Goal: Task Accomplishment & Management: Complete application form

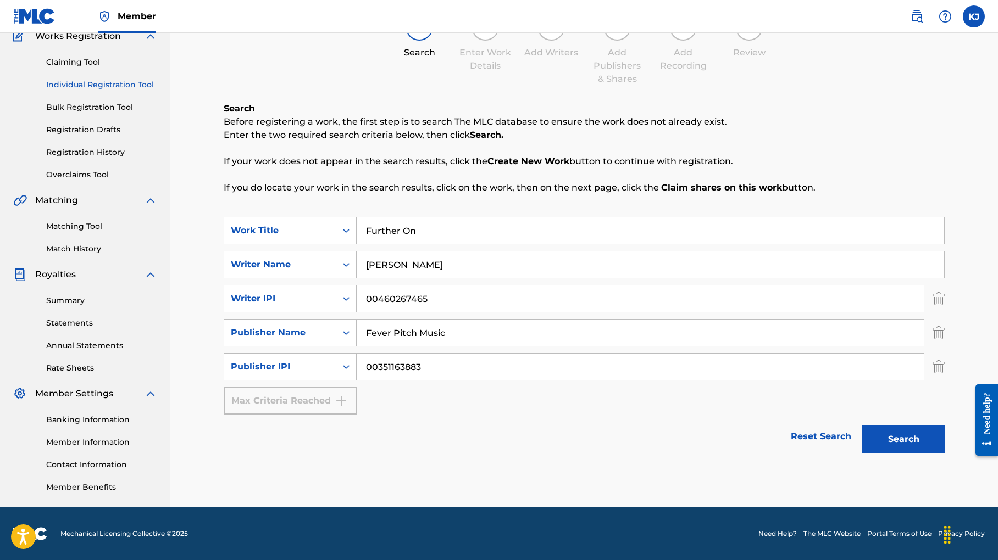
click at [920, 426] on button "Search" at bounding box center [903, 439] width 82 height 27
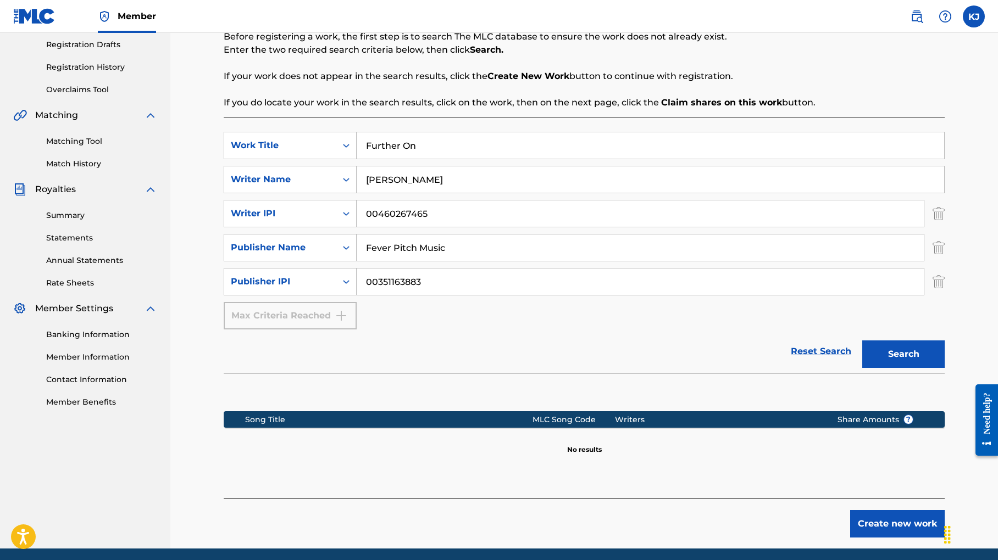
click at [550, 81] on strong "Create New Work" at bounding box center [528, 76] width 82 height 10
click at [354, 330] on div "Max Criteria Reached" at bounding box center [290, 315] width 133 height 27
drag, startPoint x: 374, startPoint y: 379, endPoint x: 382, endPoint y: 380, distance: 8.9
click at [357, 330] on div "Max Criteria Reached" at bounding box center [290, 315] width 133 height 27
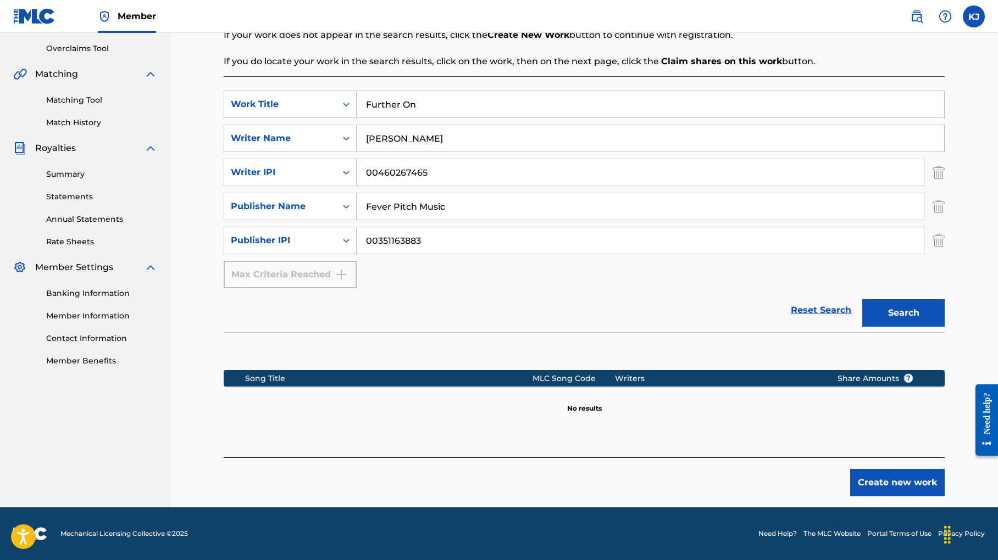
scroll to position [337, 0]
click at [902, 469] on button "Create new work" at bounding box center [897, 482] width 94 height 27
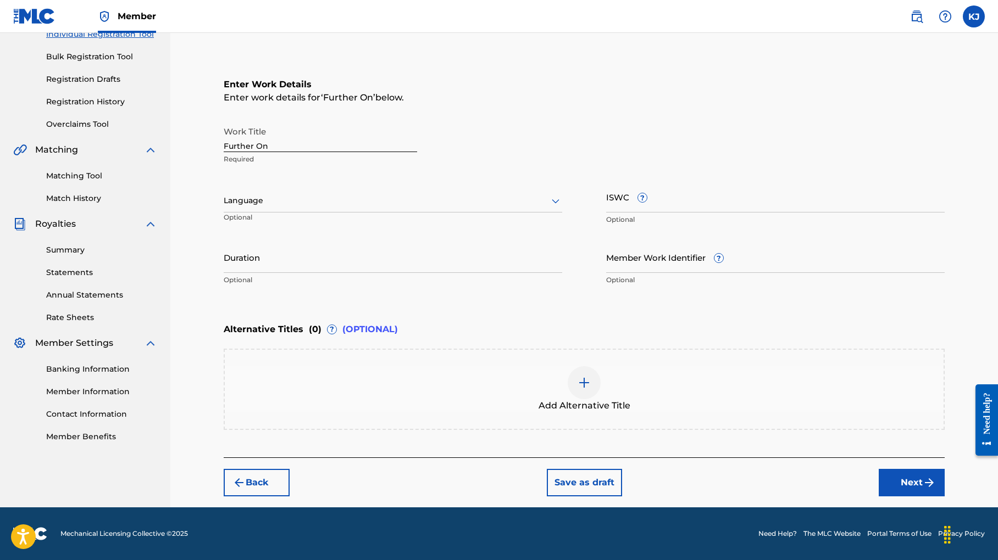
scroll to position [262, 0]
click at [559, 199] on icon at bounding box center [556, 201] width 8 height 4
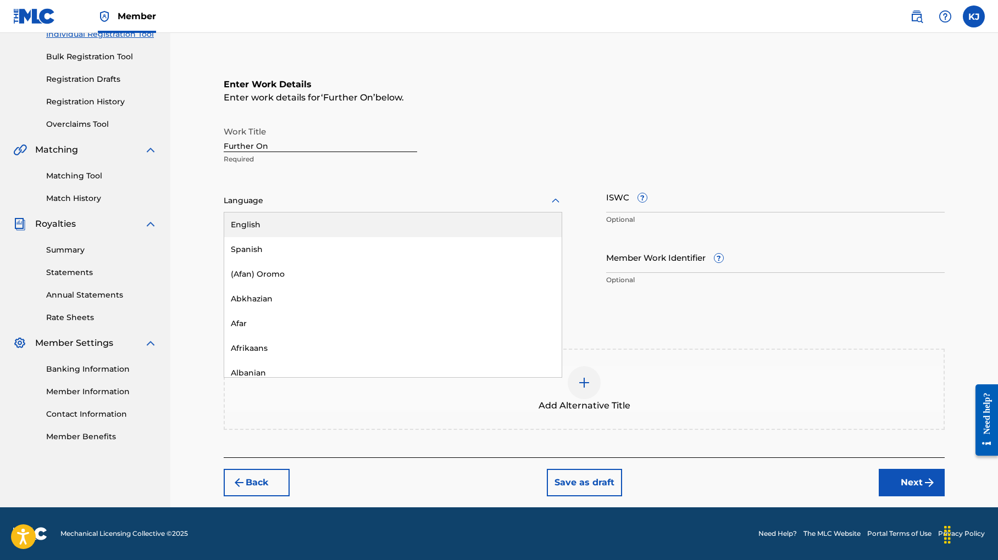
click at [431, 213] on div "English" at bounding box center [392, 225] width 337 height 25
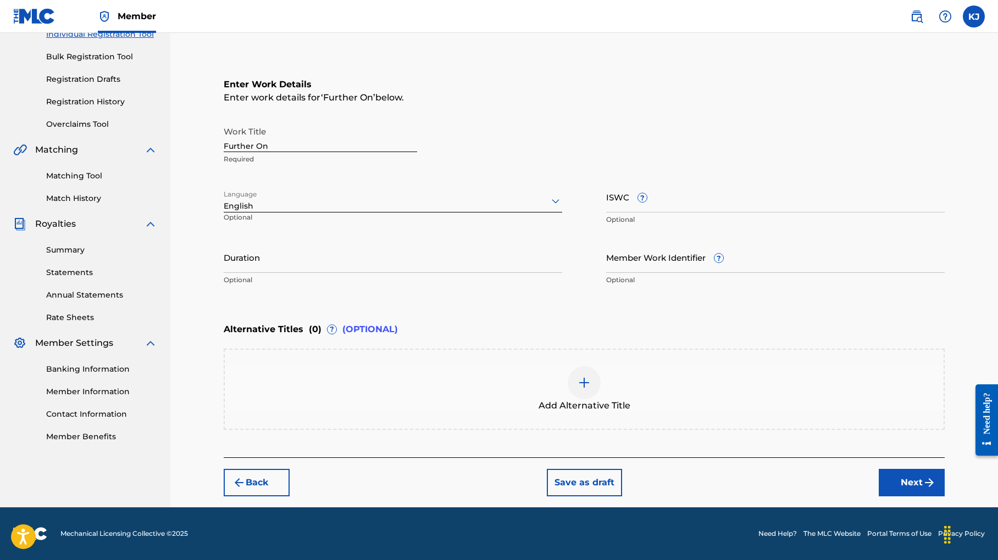
click at [703, 181] on input "ISWC ?" at bounding box center [775, 196] width 338 height 31
click at [265, 242] on input "Duration" at bounding box center [393, 257] width 338 height 31
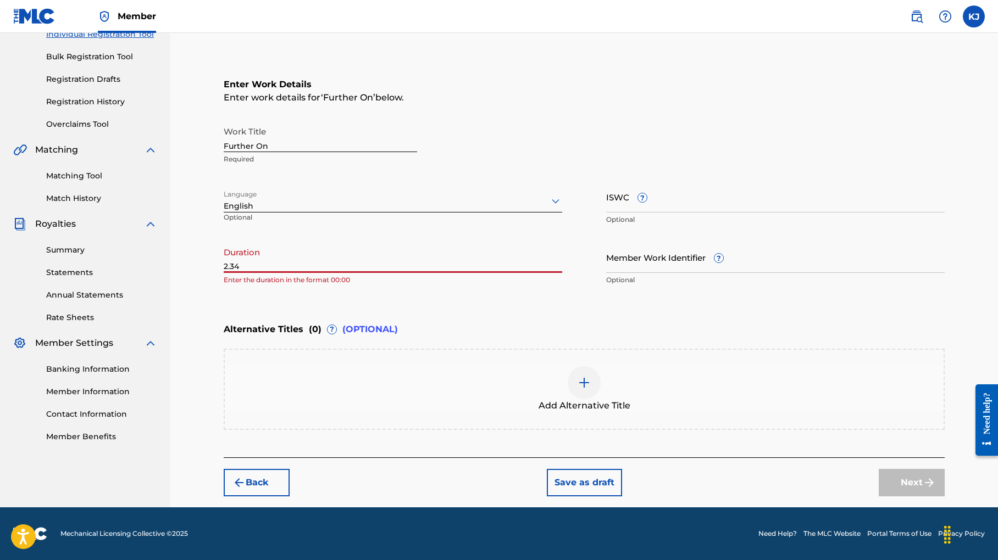
type input "2.34"
click at [690, 242] on input "Member Work Identifier ?" at bounding box center [775, 257] width 338 height 31
click at [943, 469] on div "Next" at bounding box center [911, 482] width 66 height 27
click at [920, 469] on div "Next" at bounding box center [911, 482] width 66 height 27
click at [768, 242] on input "Member Work Identifier ?" at bounding box center [775, 257] width 338 height 31
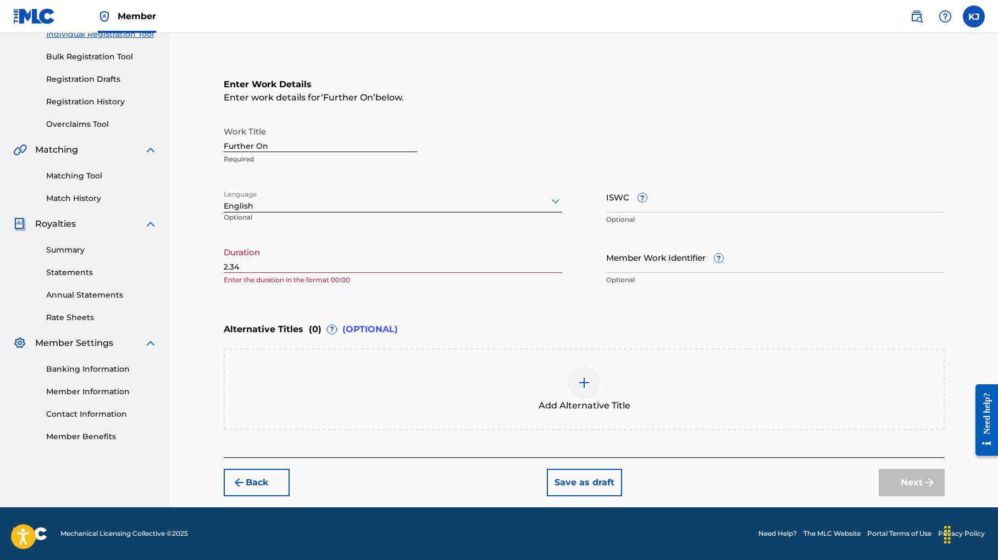
click at [965, 19] on label at bounding box center [974, 16] width 22 height 22
click at [974, 16] on input "KJ [PERSON_NAME] [EMAIL_ADDRESS][DOMAIN_NAME] Profile Log out" at bounding box center [974, 16] width 0 height 0
click at [854, 123] on link "Profile" at bounding box center [865, 118] width 22 height 10
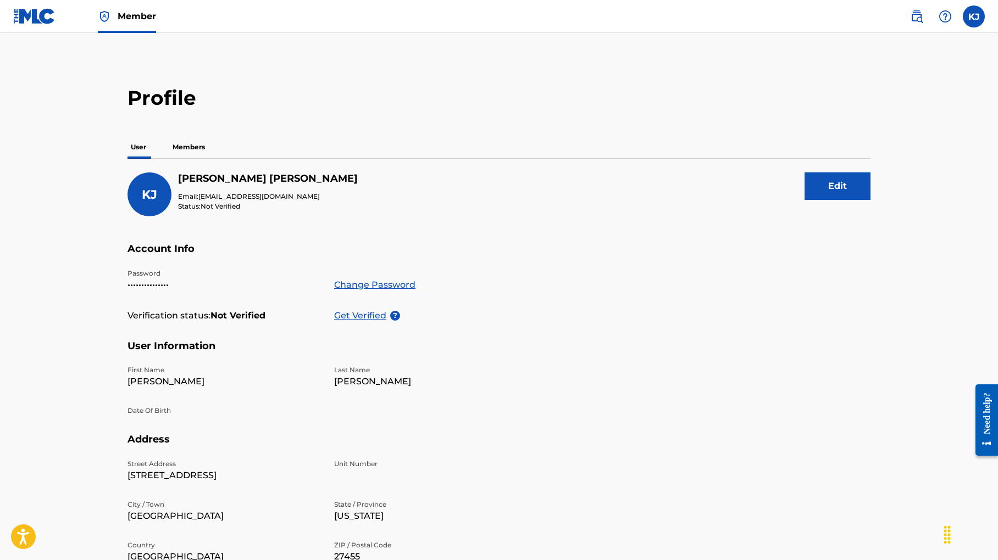
click at [143, 14] on span "Member" at bounding box center [137, 16] width 38 height 13
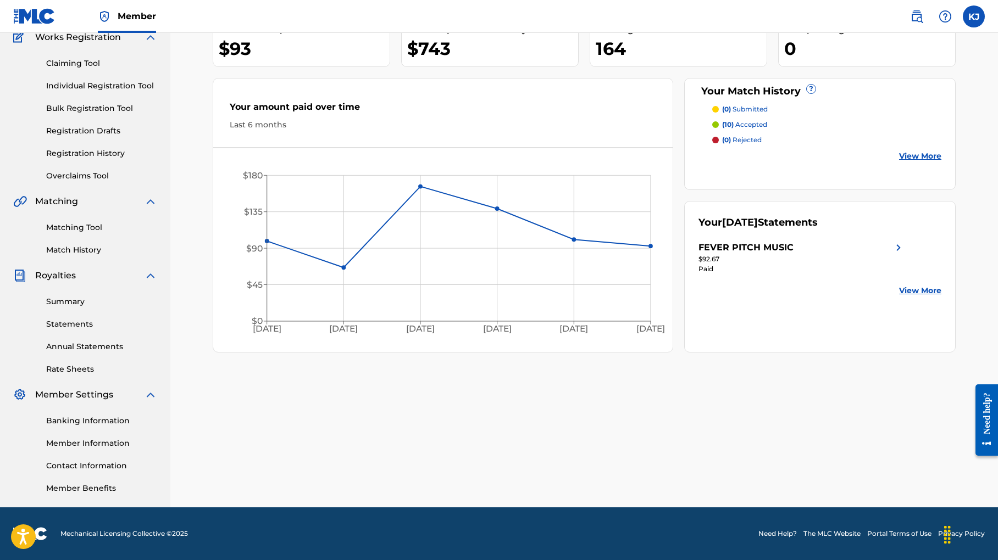
scroll to position [185, 0]
click at [88, 438] on link "Member Information" at bounding box center [101, 444] width 111 height 12
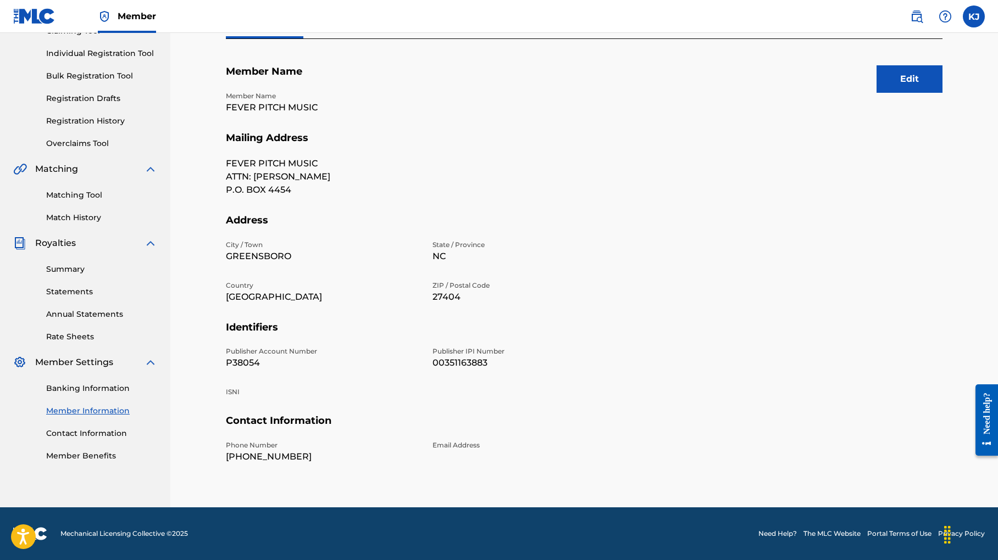
scroll to position [174, 0]
drag, startPoint x: 237, startPoint y: 366, endPoint x: 275, endPoint y: 364, distance: 37.5
click at [275, 364] on p "P38054" at bounding box center [322, 363] width 193 height 13
copy p "P38054"
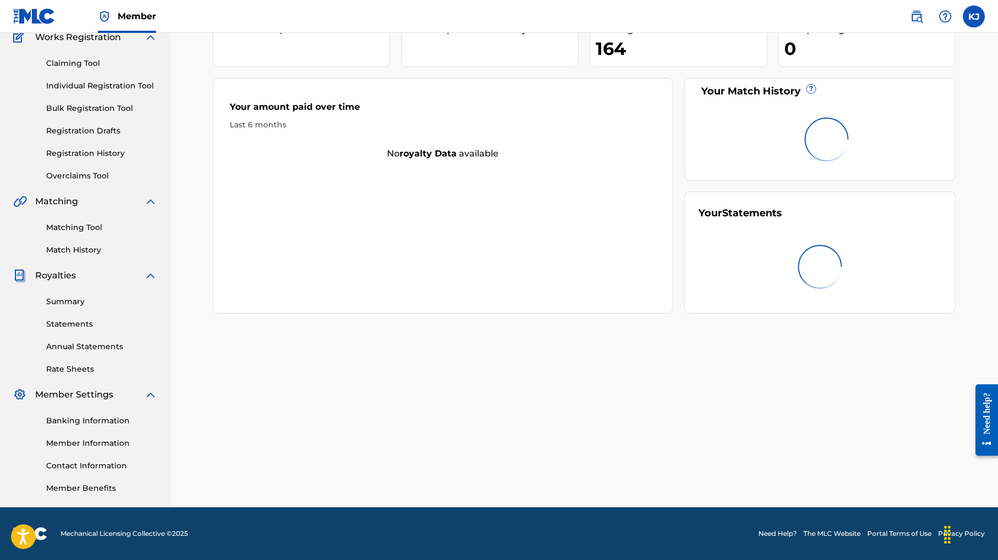
scroll to position [185, 0]
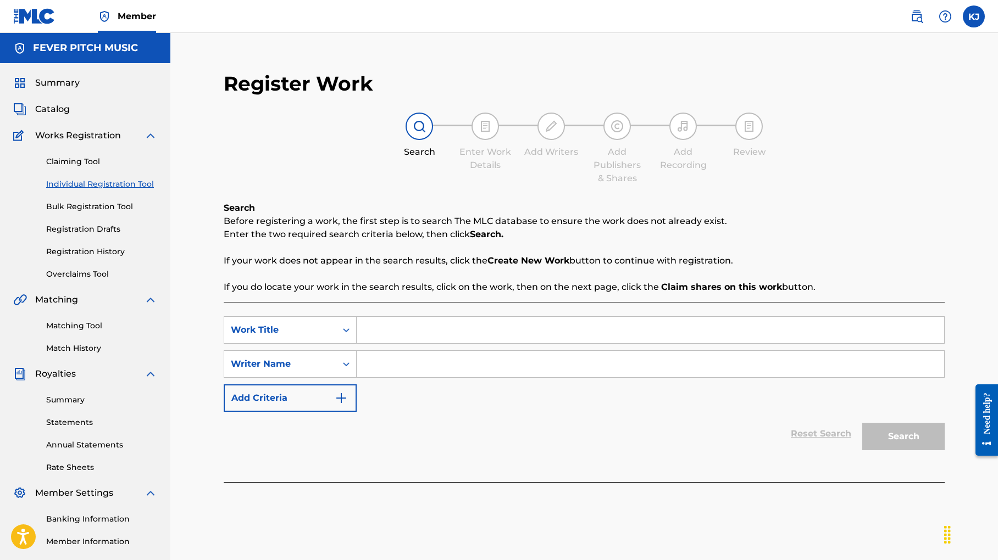
click at [429, 343] on input "Search Form" at bounding box center [650, 330] width 587 height 26
type input "Further On"
click at [414, 377] on input "Search Form" at bounding box center [650, 364] width 587 height 26
type input "[PERSON_NAME]"
click at [885, 451] on button "Search" at bounding box center [903, 436] width 82 height 27
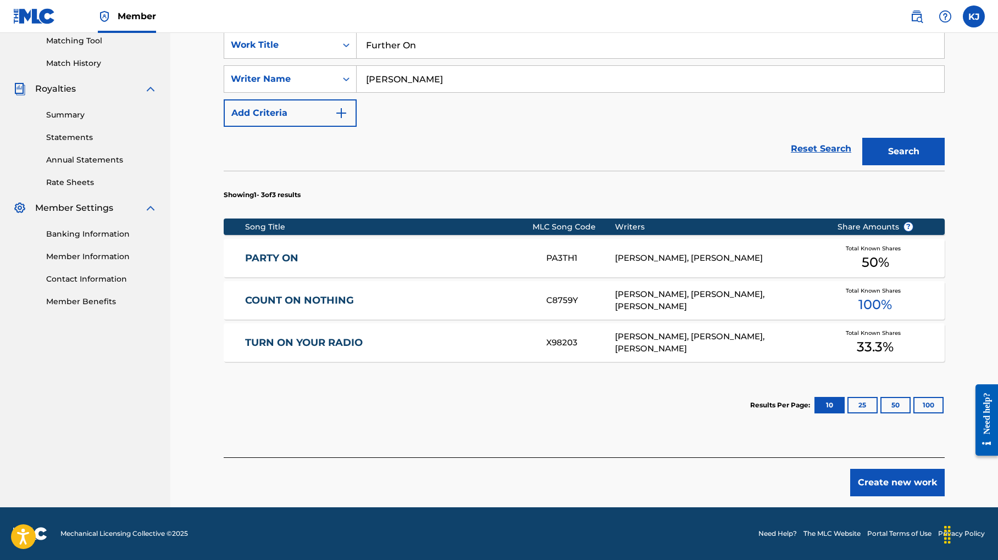
scroll to position [312, 0]
click at [899, 497] on button "Create new work" at bounding box center [897, 482] width 94 height 27
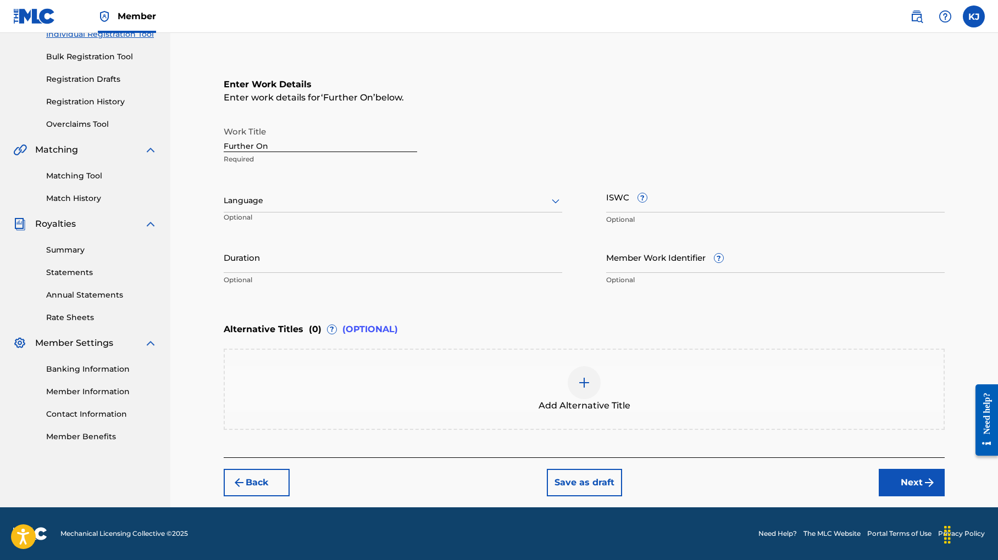
click at [667, 242] on input "Member Work Identifier ?" at bounding box center [775, 257] width 338 height 31
click at [288, 242] on input "Duration" at bounding box center [393, 257] width 338 height 31
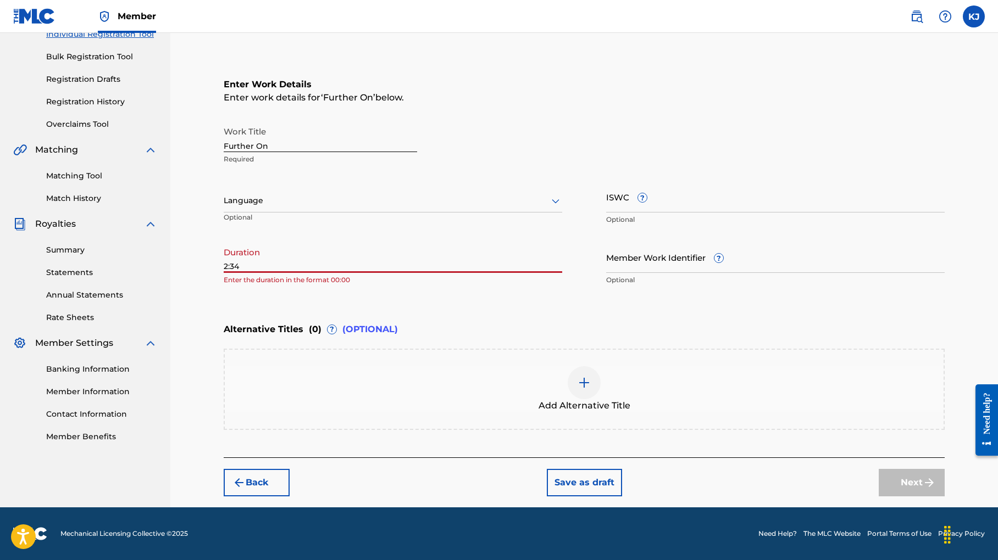
type input "2:34"
click at [684, 242] on input "Member Work Identifier ?" at bounding box center [775, 257] width 338 height 31
click at [683, 242] on input "Member Work Identifier ?" at bounding box center [775, 257] width 338 height 31
paste input "P38054"
type input "P38054"
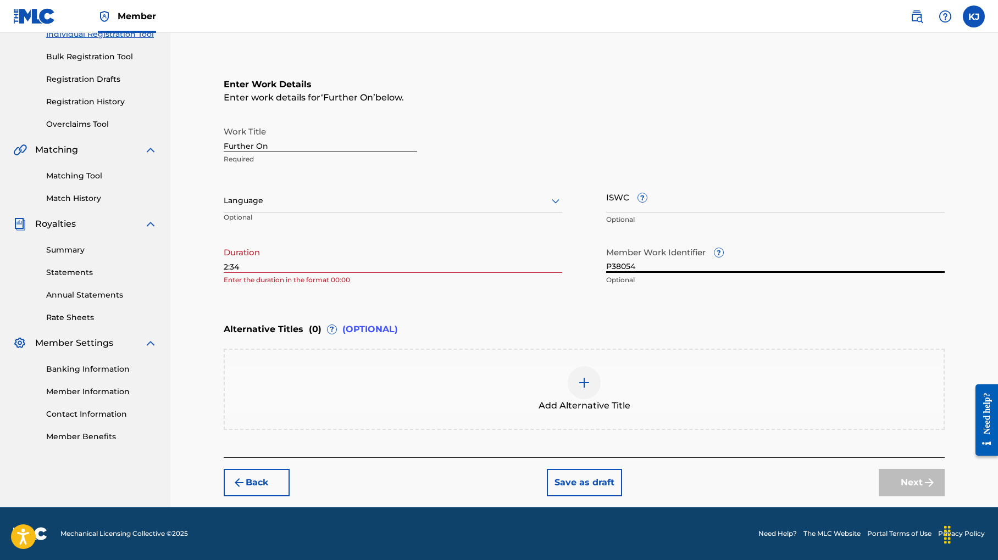
drag, startPoint x: 669, startPoint y: 214, endPoint x: 618, endPoint y: 209, distance: 50.7
click at [620, 209] on div "Work Title Further On Required Language Optional ISWC ? Optional Duration 2:34 …" at bounding box center [584, 206] width 721 height 170
drag, startPoint x: 996, startPoint y: 296, endPoint x: 999, endPoint y: 287, distance: 8.7
click at [997, 287] on html "Accessibility Screen-Reader Guide, Feedback, and Issue Reporting | New window C…" at bounding box center [499, 130] width 998 height 560
click at [911, 470] on div "Next" at bounding box center [911, 482] width 66 height 27
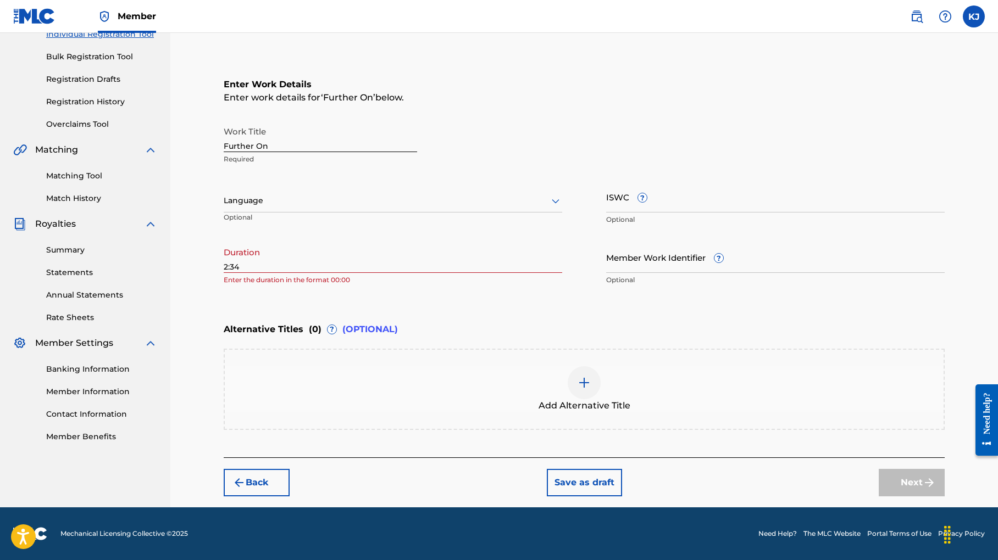
click at [613, 469] on button "Save as draft" at bounding box center [584, 482] width 75 height 27
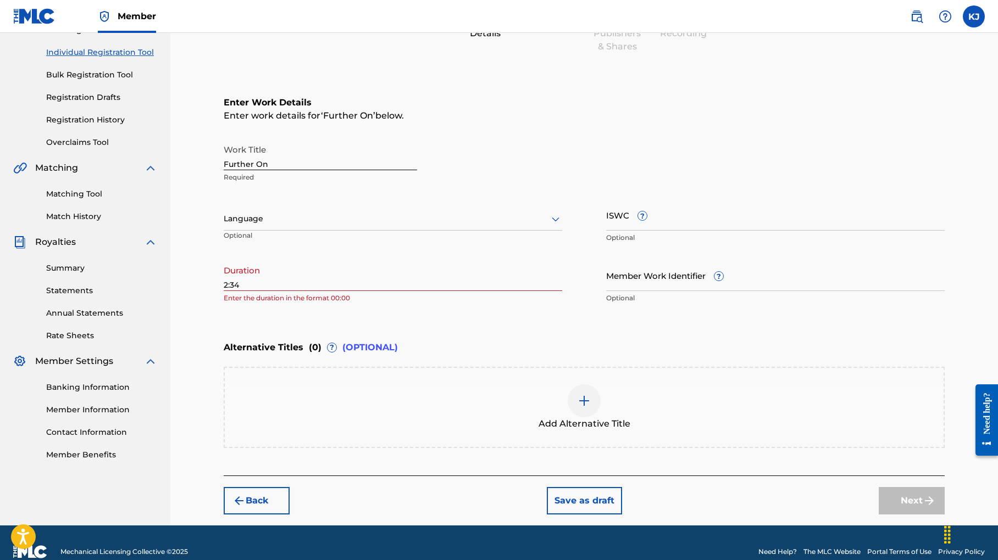
scroll to position [129, 0]
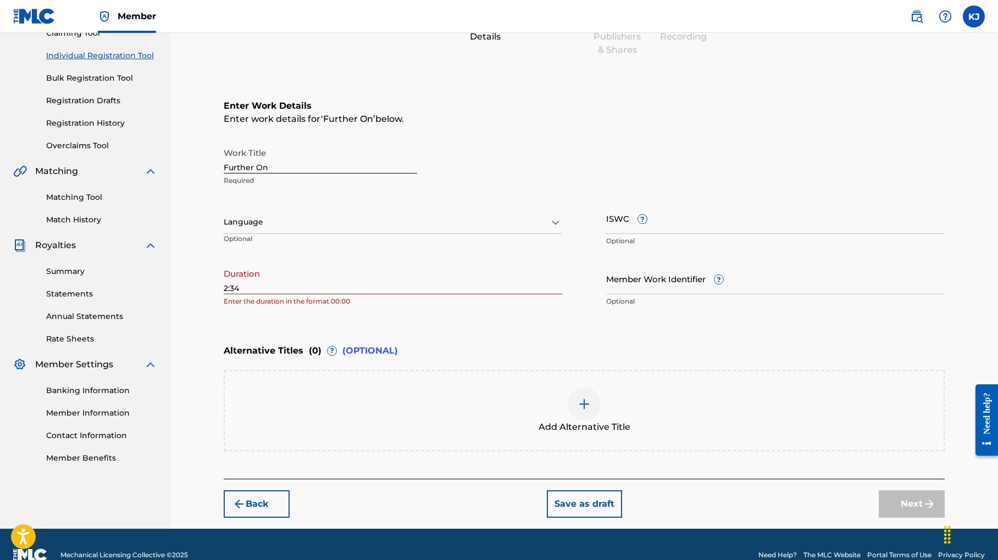
click at [562, 229] on icon at bounding box center [555, 222] width 13 height 13
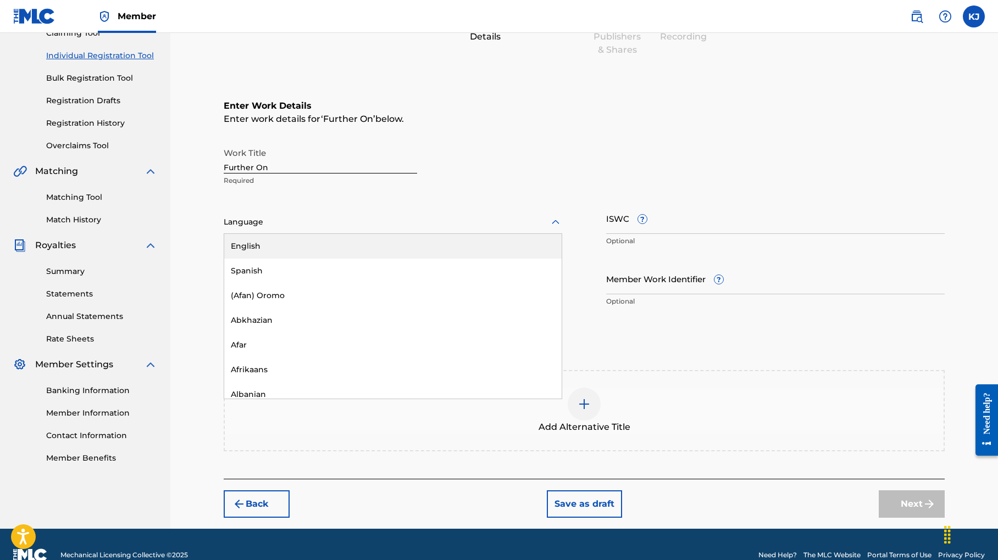
click at [341, 259] on div "English" at bounding box center [392, 246] width 337 height 25
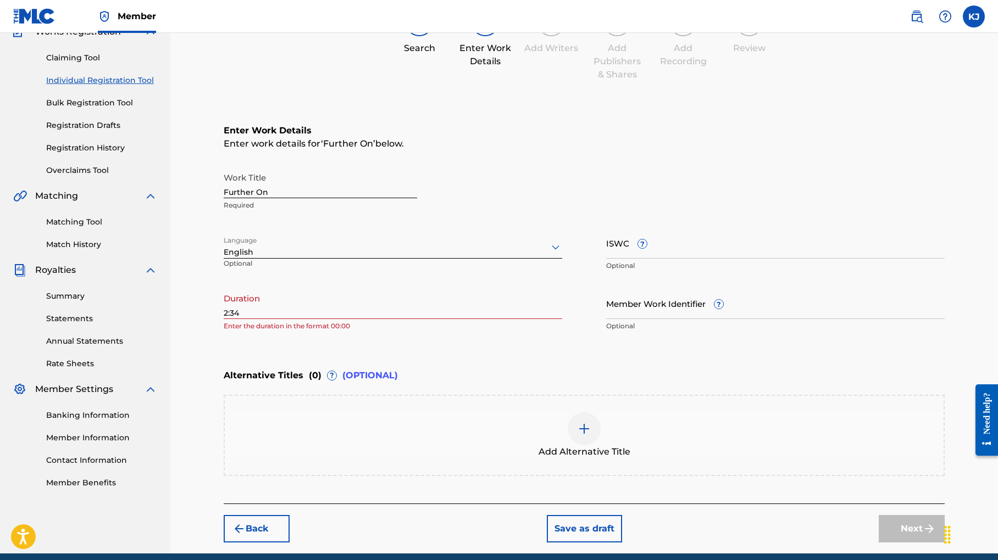
scroll to position [0, 0]
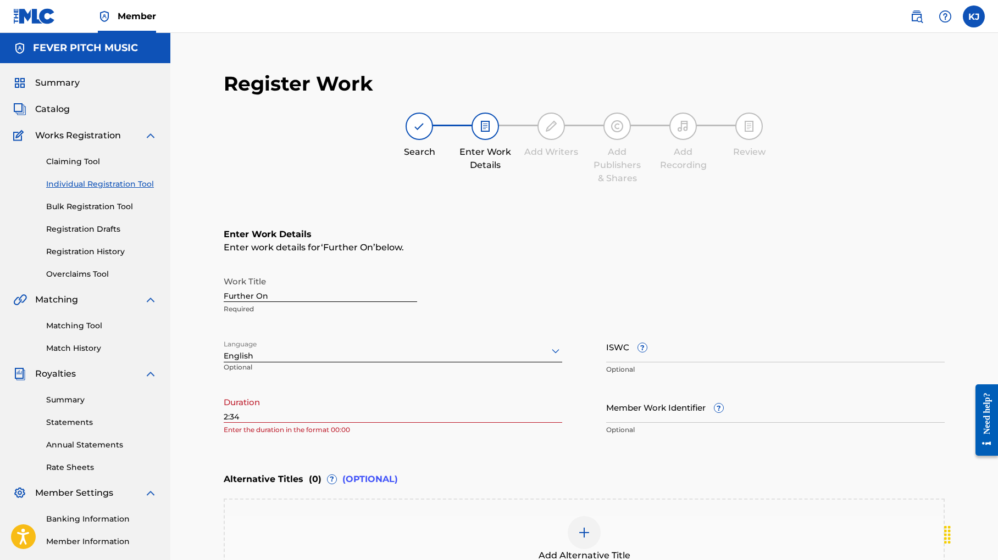
click at [426, 133] on img at bounding box center [419, 126] width 13 height 13
click at [492, 133] on img at bounding box center [485, 126] width 13 height 13
click at [558, 133] on img at bounding box center [550, 126] width 13 height 13
click at [109, 190] on link "Individual Registration Tool" at bounding box center [101, 185] width 111 height 12
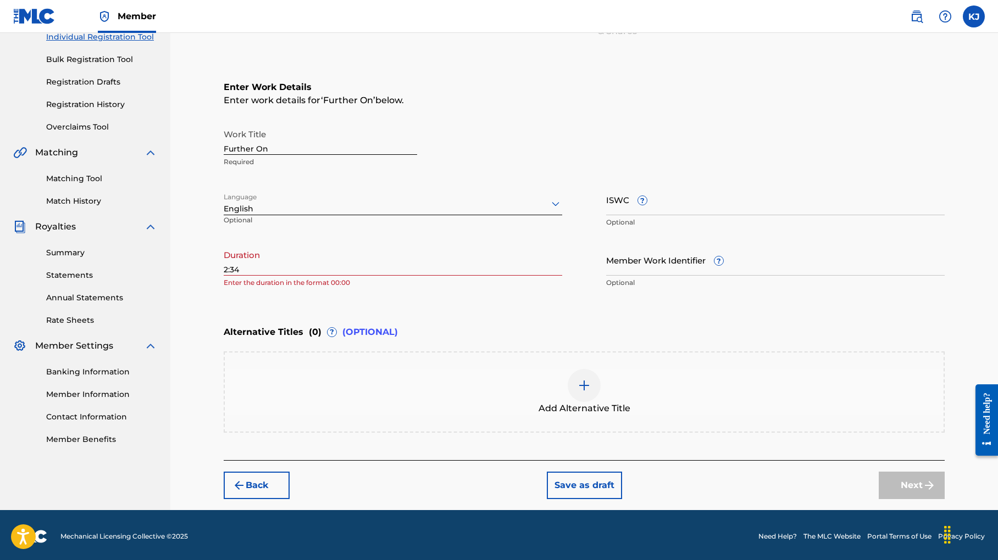
scroll to position [262, 0]
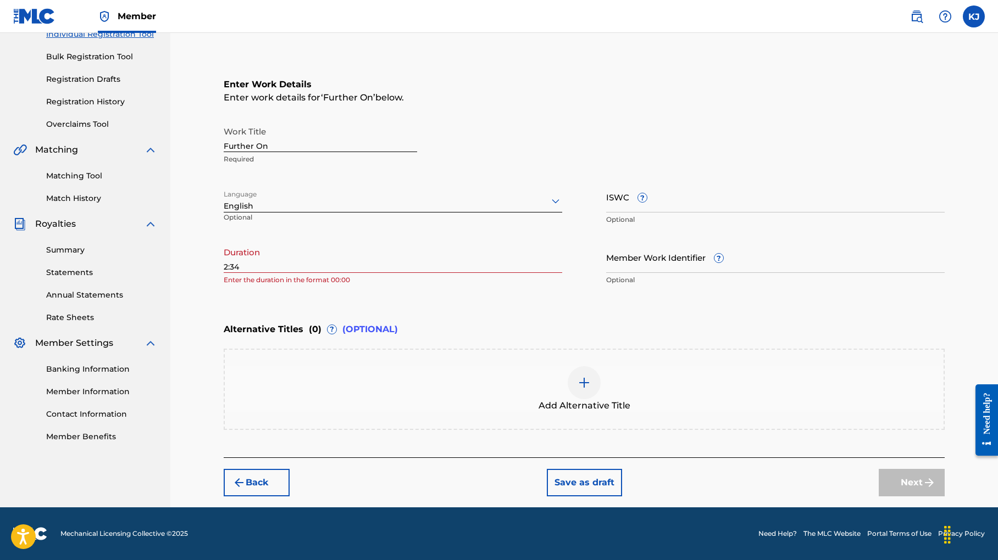
click at [933, 469] on div "Next" at bounding box center [911, 482] width 66 height 27
click at [932, 469] on div "Next" at bounding box center [911, 482] width 66 height 27
click at [988, 413] on div "Need help?" at bounding box center [986, 413] width 15 height 42
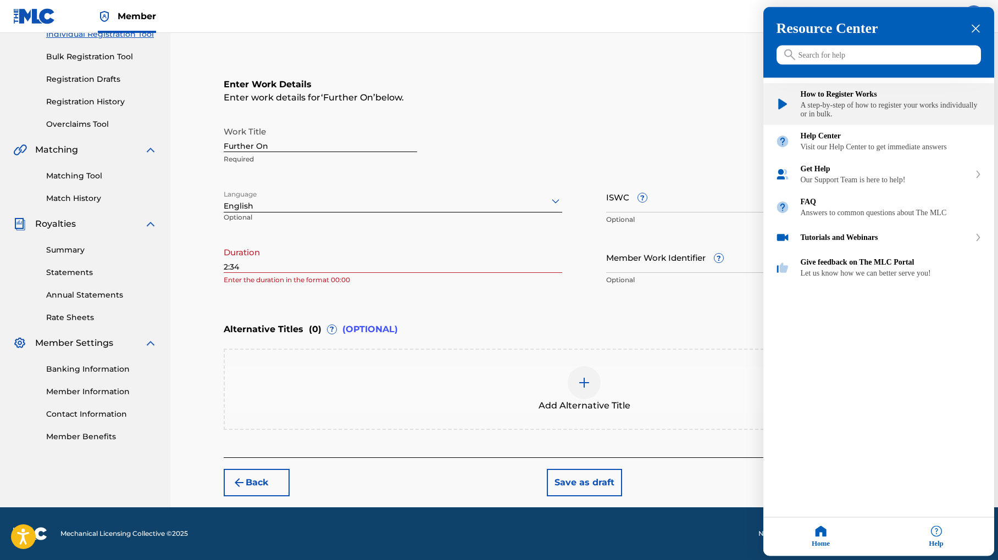
click at [850, 105] on div "A step-by-step of how to register your works individually or in bulk." at bounding box center [890, 110] width 181 height 18
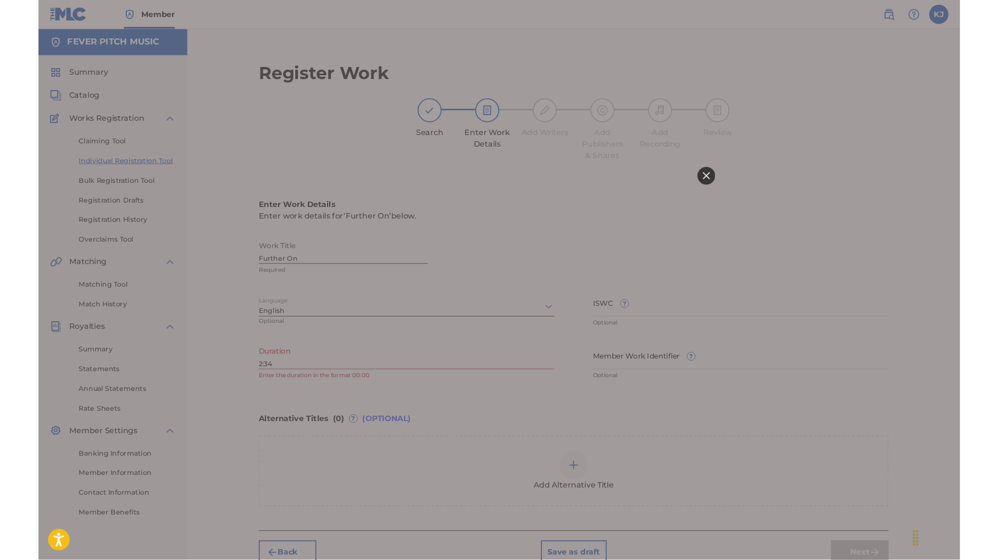
scroll to position [187, 0]
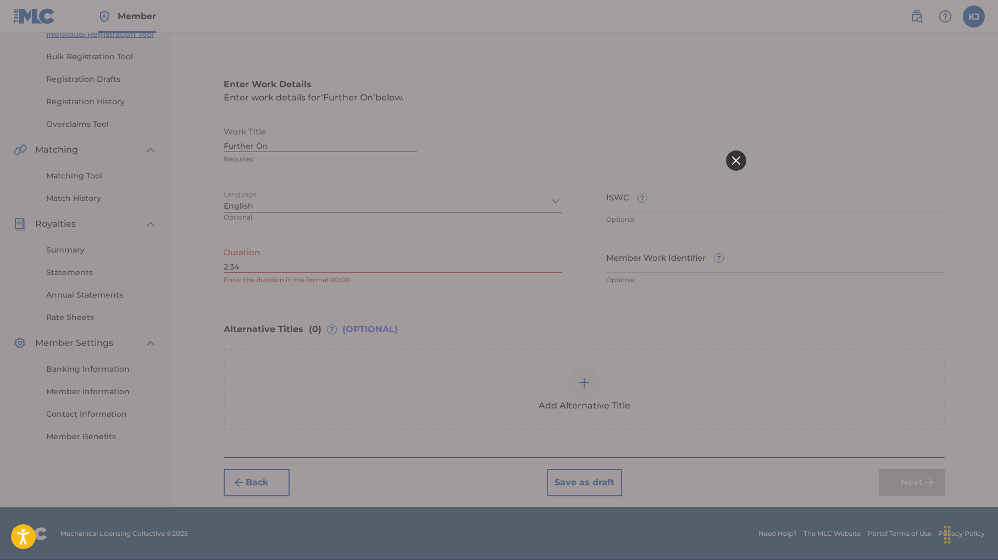
click html
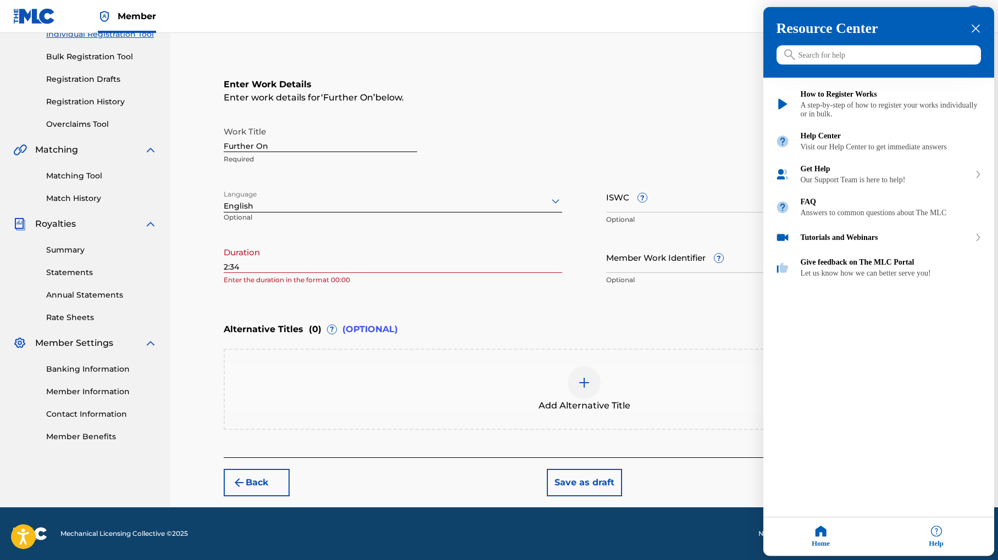
click at [975, 25] on icon "close resource center" at bounding box center [975, 29] width 8 height 8
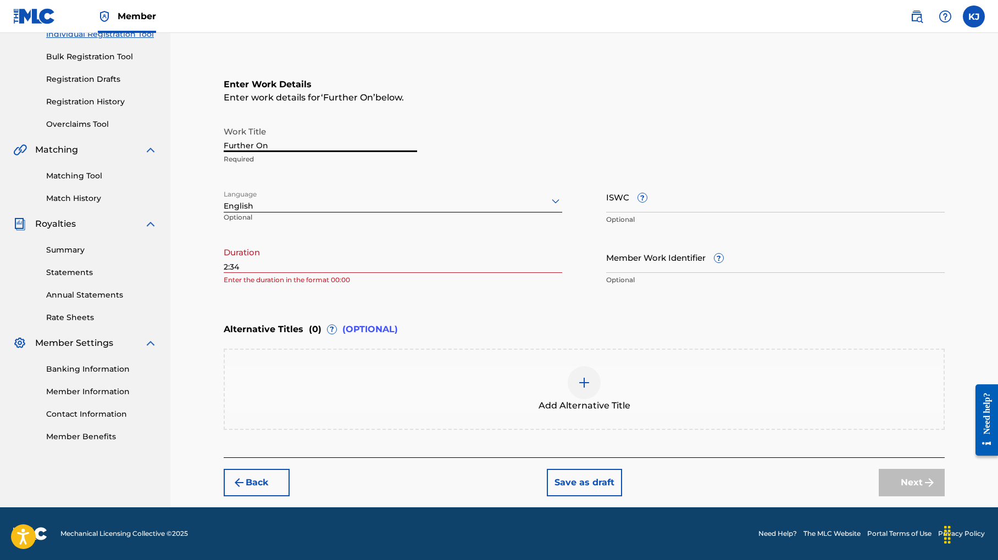
drag, startPoint x: 311, startPoint y: 141, endPoint x: 201, endPoint y: 135, distance: 110.6
click at [201, 135] on main "FEVER PITCH MUSIC Summary Catalog Works Registration Claiming Tool Individual R…" at bounding box center [499, 195] width 998 height 625
type input "One Tear At A Time"
drag, startPoint x: 253, startPoint y: 287, endPoint x: 222, endPoint y: 285, distance: 31.4
click at [222, 285] on div "Register Work Search Enter Work Details Add Writers Add Publishers & Shares Add…" at bounding box center [584, 208] width 743 height 597
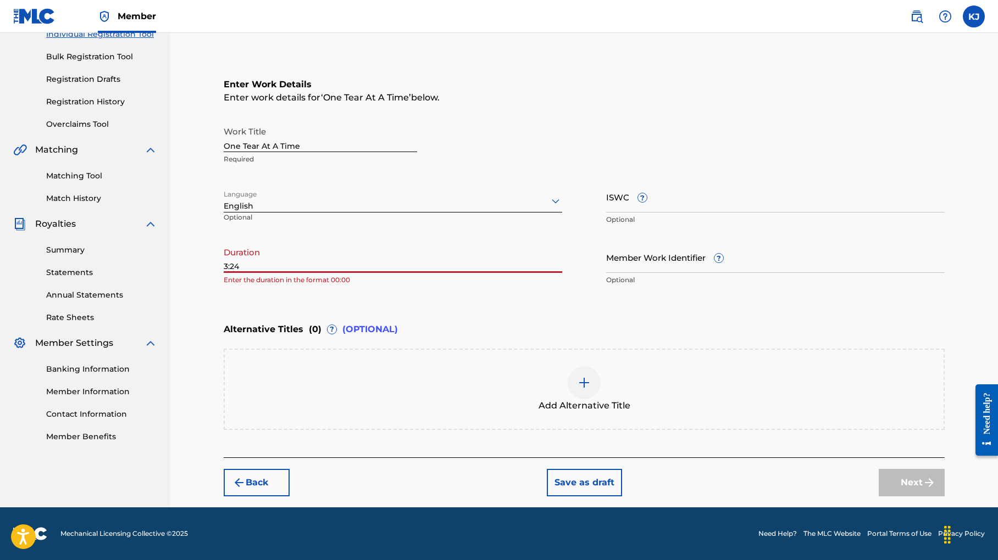
type input "3:24"
click at [693, 205] on input "ISWC ?" at bounding box center [775, 196] width 338 height 31
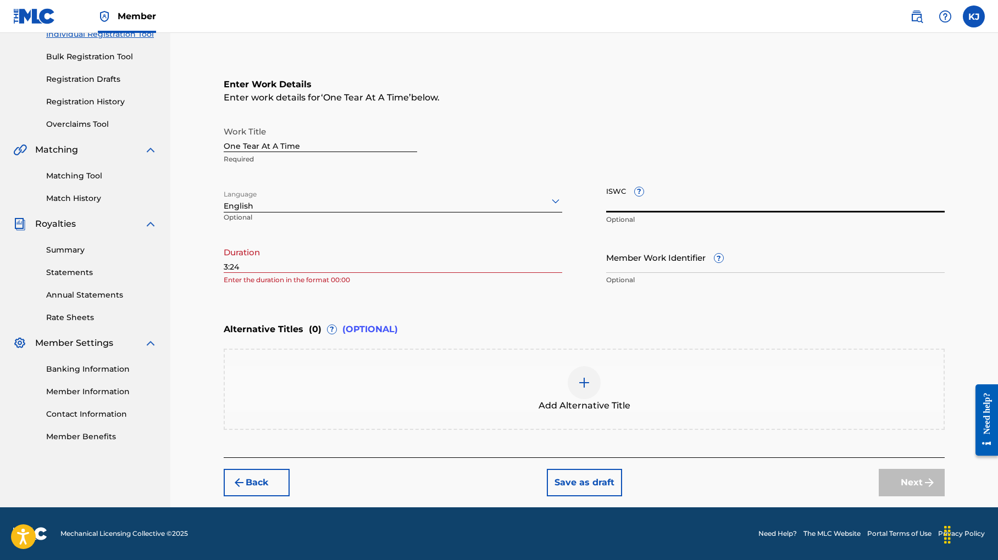
click at [691, 209] on input "ISWC ?" at bounding box center [775, 196] width 338 height 31
paste input "QZWFQ2512711"
click at [629, 213] on input "QZWFQ2512711" at bounding box center [775, 196] width 338 height 31
click at [629, 213] on input "IQZWFQ2512711" at bounding box center [775, 196] width 338 height 31
click at [627, 213] on input "IQZWFQ2512711" at bounding box center [775, 196] width 338 height 31
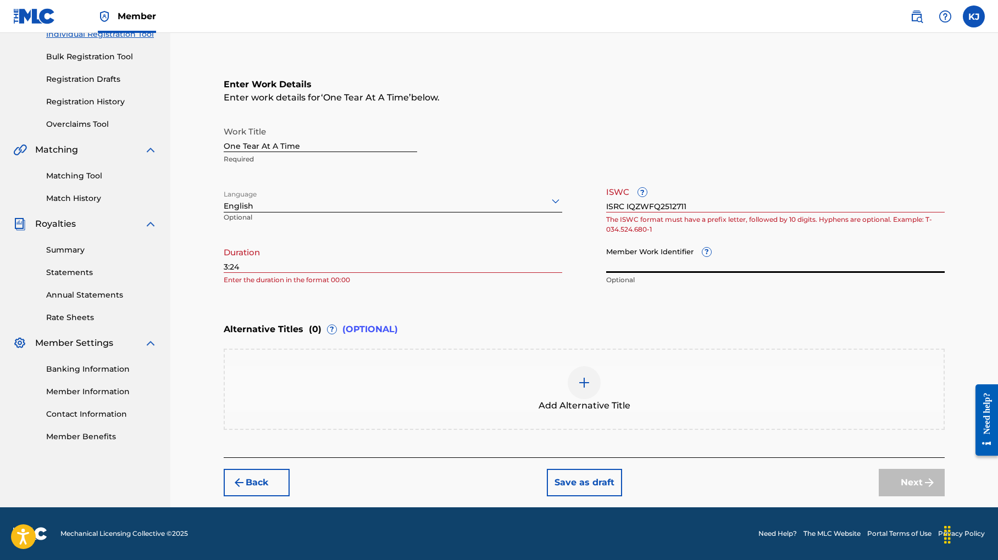
click at [679, 273] on input "Member Work Identifier ?" at bounding box center [775, 257] width 338 height 31
click at [645, 212] on input "ISRC IQZWFQ2512711" at bounding box center [775, 196] width 338 height 31
click at [648, 212] on input "ISRC IQZWFQ2512711" at bounding box center [775, 196] width 338 height 31
click at [651, 213] on input "ISRC IQZWFQ2512711" at bounding box center [775, 196] width 338 height 31
click at [748, 235] on p "The ISWC format must have a prefix letter, followed by 10 digits. Hyphens are o…" at bounding box center [775, 225] width 338 height 20
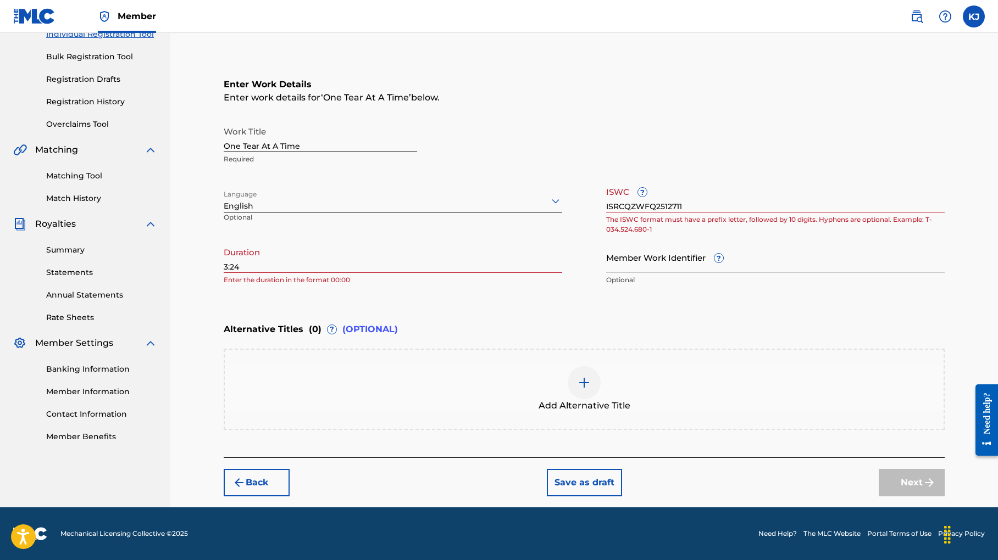
click at [646, 213] on input "ISRCQZWFQ2512711" at bounding box center [775, 196] width 338 height 31
click at [690, 213] on input "QZWFQ2512711" at bounding box center [775, 196] width 338 height 31
type input "QZWFQ2512711"
drag, startPoint x: 712, startPoint y: 214, endPoint x: 568, endPoint y: 198, distance: 144.9
click at [567, 198] on div "Work Title One Tear At A Time Required Language English Optional ISWC ? QZWFQ25…" at bounding box center [584, 206] width 721 height 170
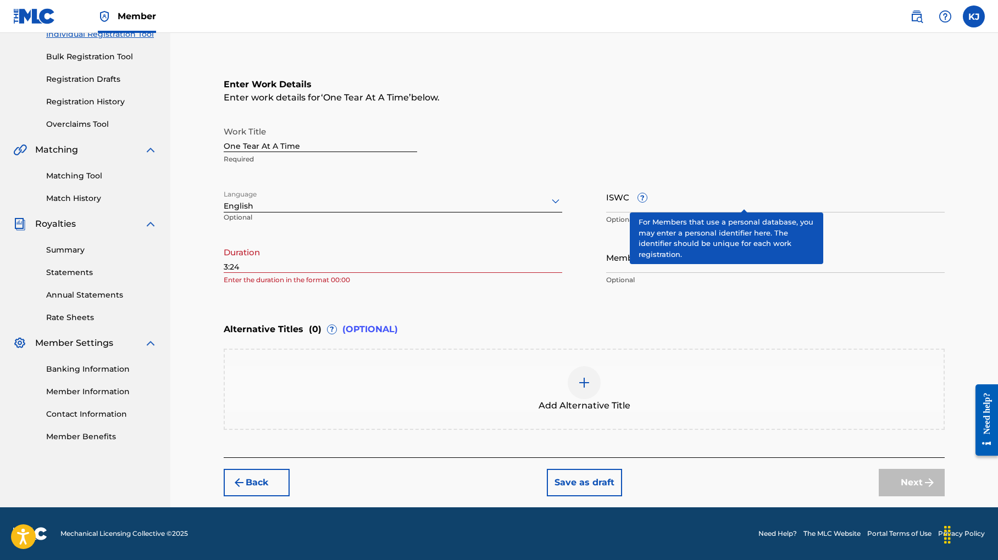
click at [723, 263] on span "?" at bounding box center [718, 258] width 9 height 9
click at [742, 272] on input "Member Work Identifier ?" at bounding box center [775, 257] width 338 height 31
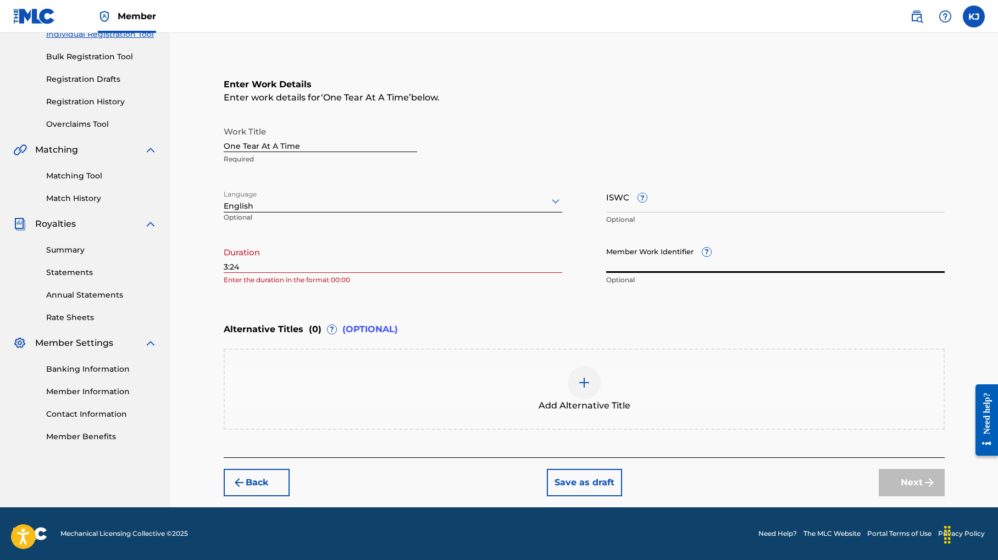
scroll to position [262, 0]
click at [919, 469] on div "Next" at bounding box center [911, 482] width 66 height 27
click at [926, 469] on div "Next" at bounding box center [911, 482] width 66 height 27
click at [154, 14] on span "Member" at bounding box center [137, 16] width 38 height 13
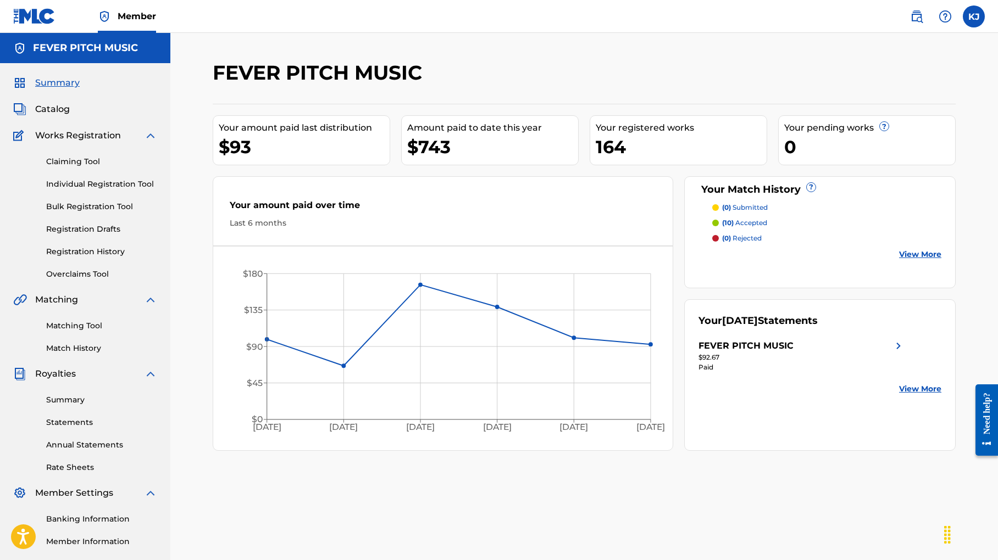
click at [99, 190] on link "Individual Registration Tool" at bounding box center [101, 185] width 111 height 12
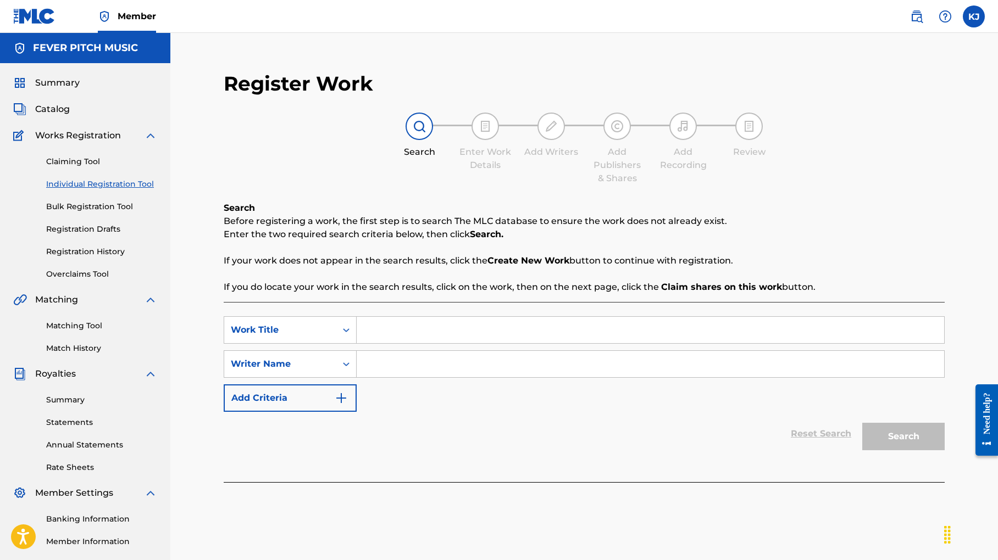
click at [444, 343] on input "Search Form" at bounding box center [650, 330] width 587 height 26
type input "ONE TEAR AT A TIME"
click at [429, 377] on input "Search Form" at bounding box center [650, 364] width 587 height 26
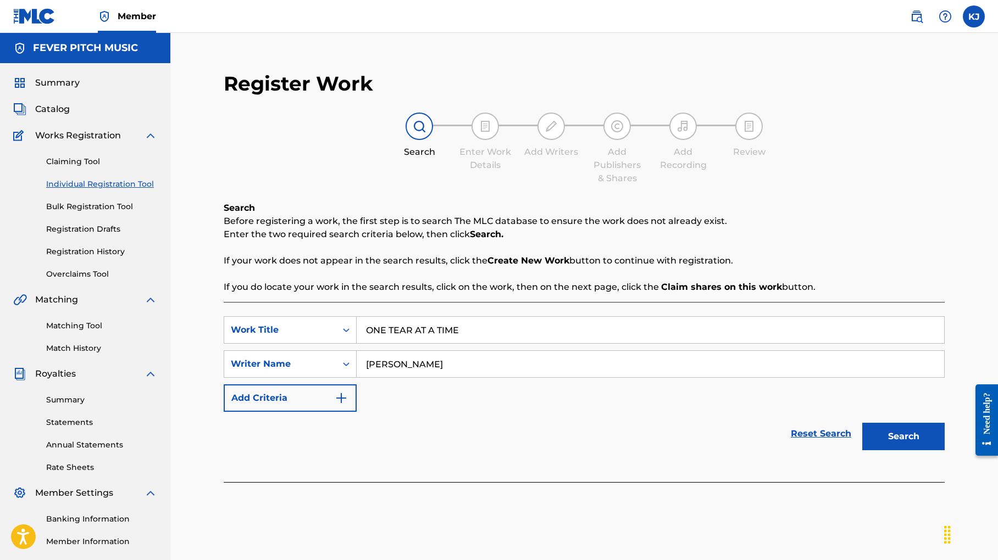
type input "[PERSON_NAME]"
click at [930, 451] on button "Search" at bounding box center [903, 436] width 82 height 27
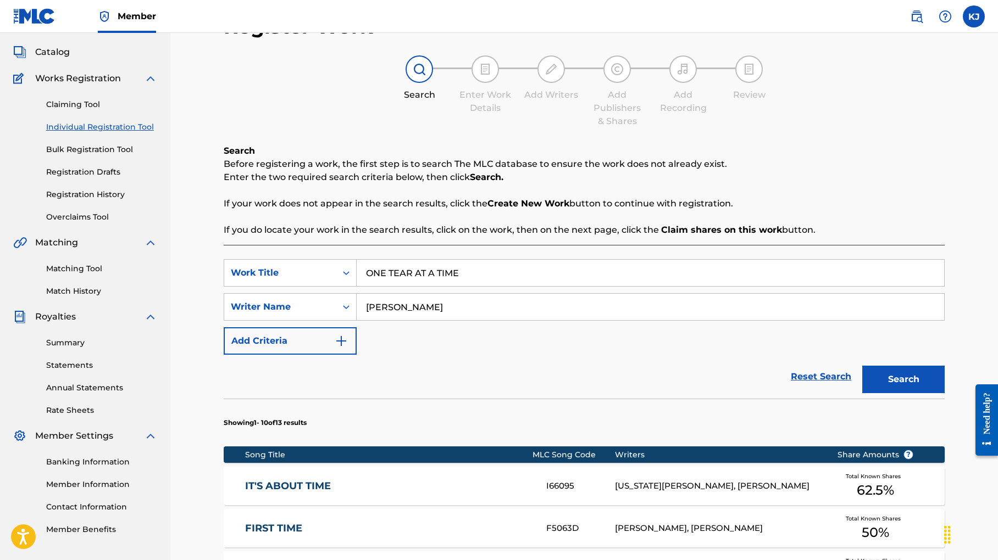
scroll to position [44, 0]
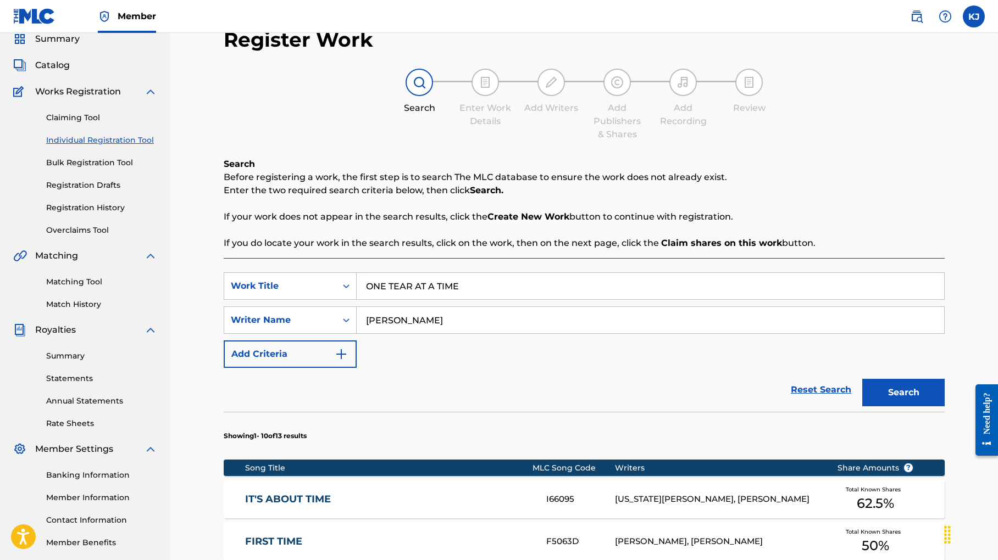
click at [348, 361] on img "Search Form" at bounding box center [341, 354] width 13 height 13
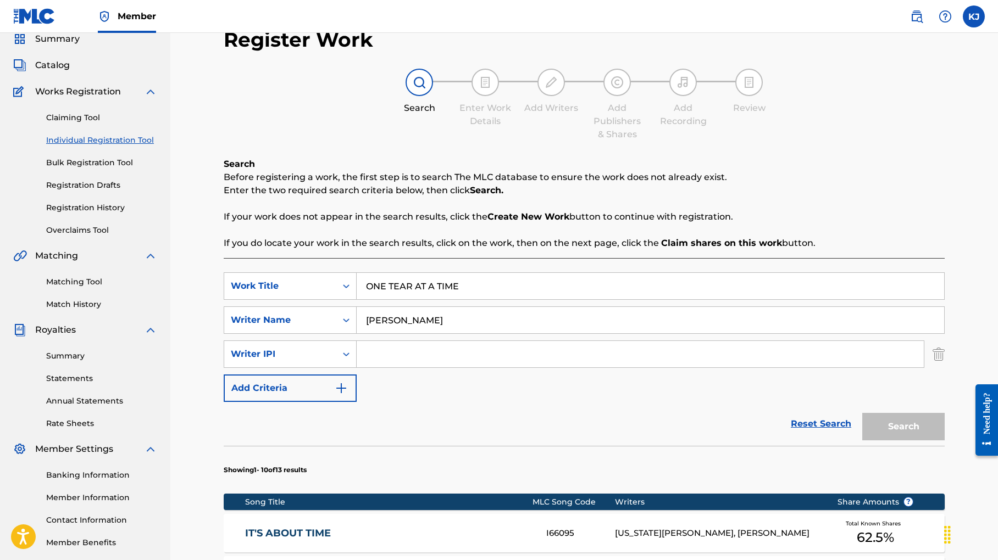
click at [431, 368] on input "Search Form" at bounding box center [640, 354] width 567 height 26
click at [407, 368] on input "Search Form" at bounding box center [640, 354] width 567 height 26
paste input "00460267465"
type input "00460267465"
click at [917, 441] on button "Search" at bounding box center [903, 426] width 82 height 27
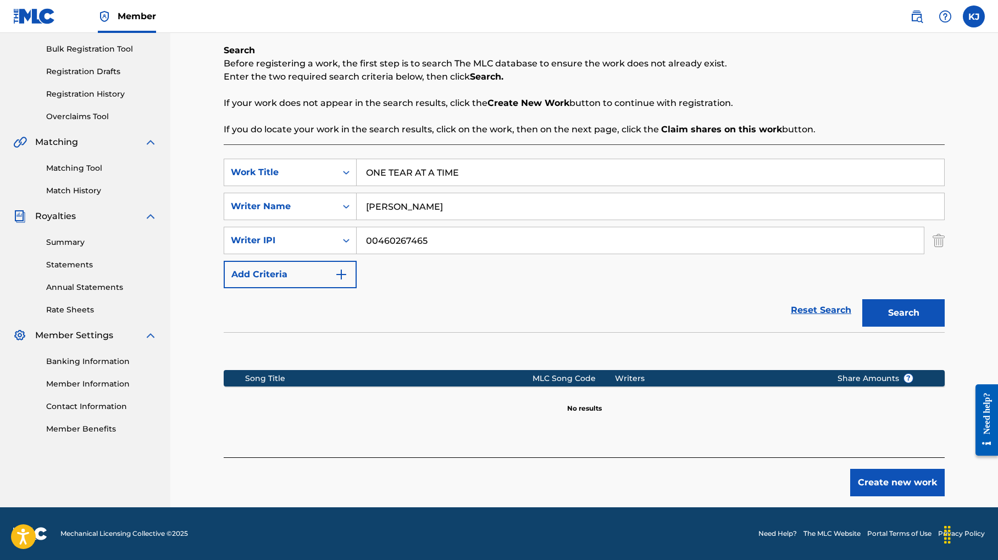
scroll to position [235, 0]
click at [910, 481] on button "Create new work" at bounding box center [897, 482] width 94 height 27
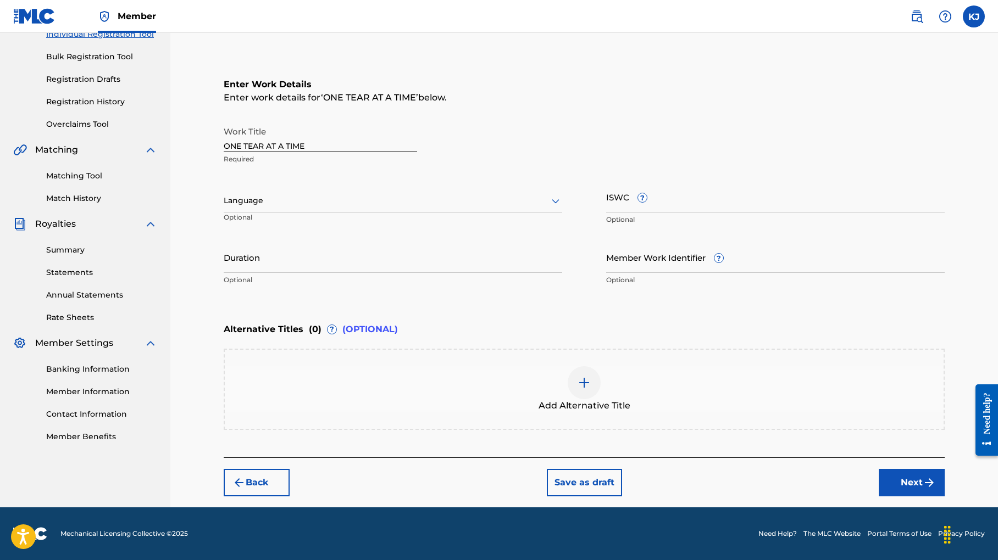
click at [561, 194] on icon at bounding box center [555, 200] width 13 height 13
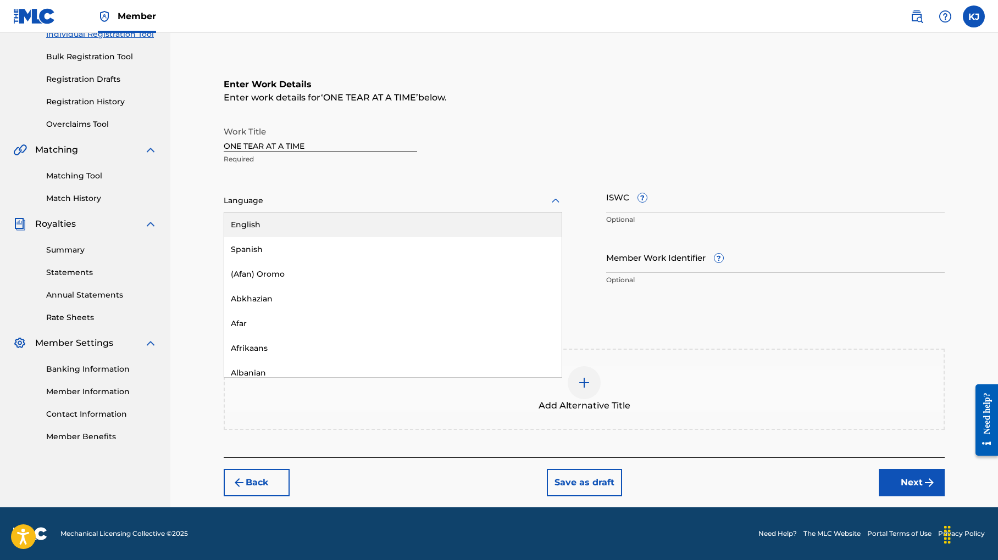
click at [299, 213] on div "English" at bounding box center [392, 225] width 337 height 25
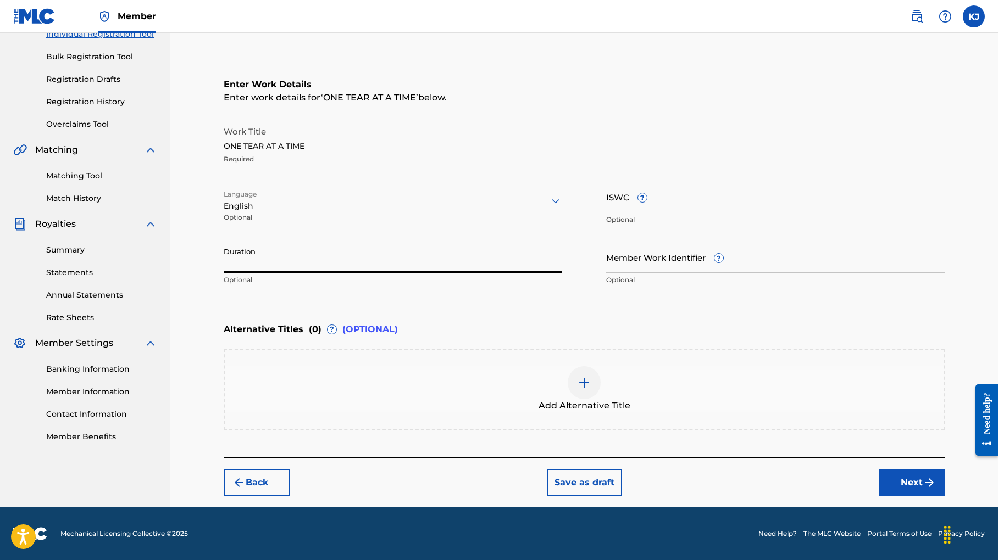
click at [300, 242] on input "Duration" at bounding box center [393, 257] width 338 height 31
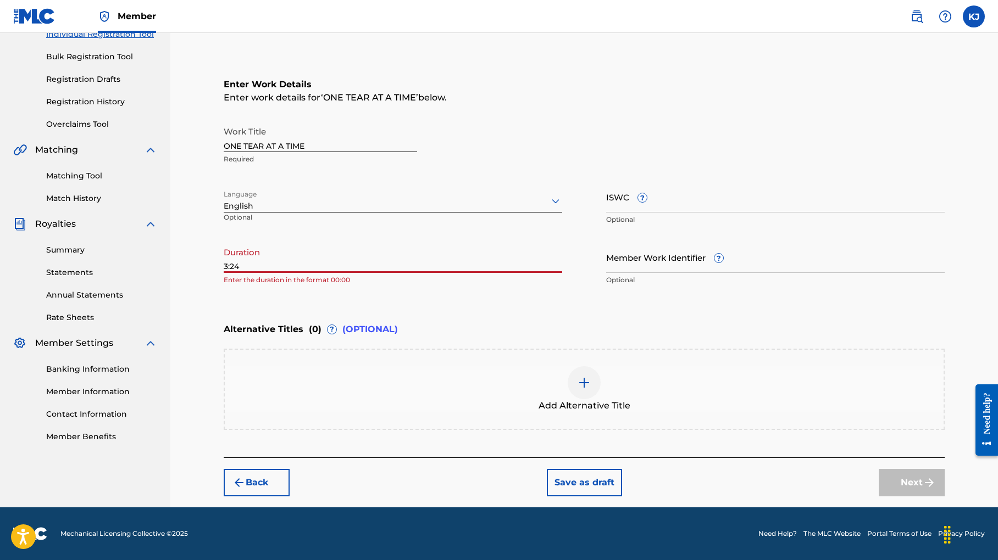
click at [677, 275] on div "Enter Work Details Enter work details for ‘ ONE TEAR AT A TIME ’ below. Work Ti…" at bounding box center [584, 185] width 721 height 266
click at [233, 242] on input "3:24" at bounding box center [393, 257] width 338 height 31
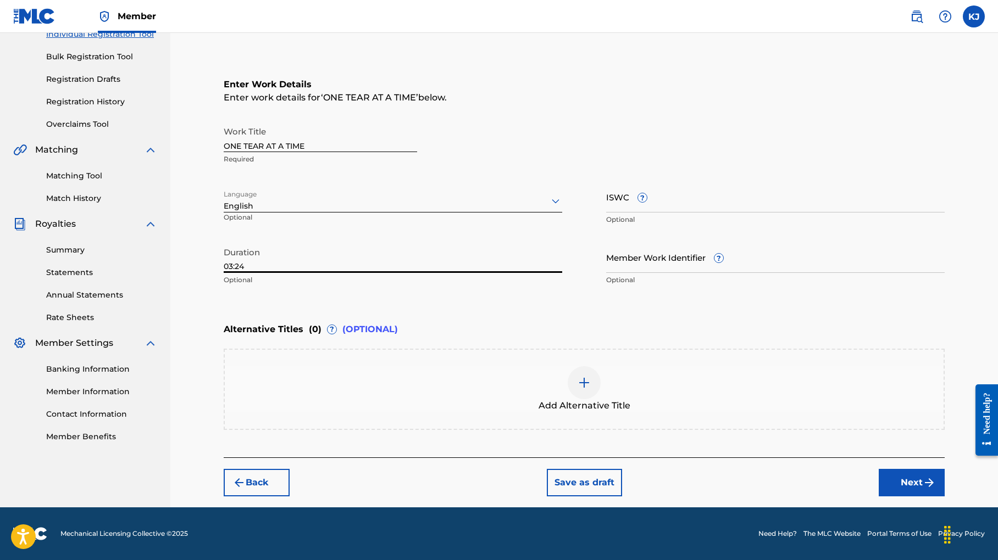
type input "03:24"
click at [326, 275] on p "Optional" at bounding box center [393, 280] width 338 height 10
click at [920, 491] on button "Next" at bounding box center [911, 482] width 66 height 27
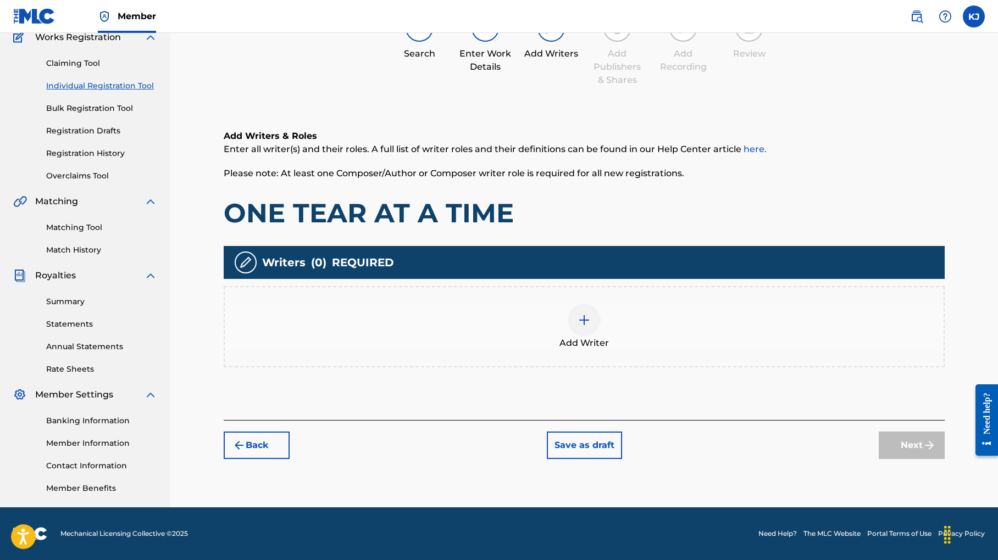
click at [591, 314] on img at bounding box center [583, 320] width 13 height 13
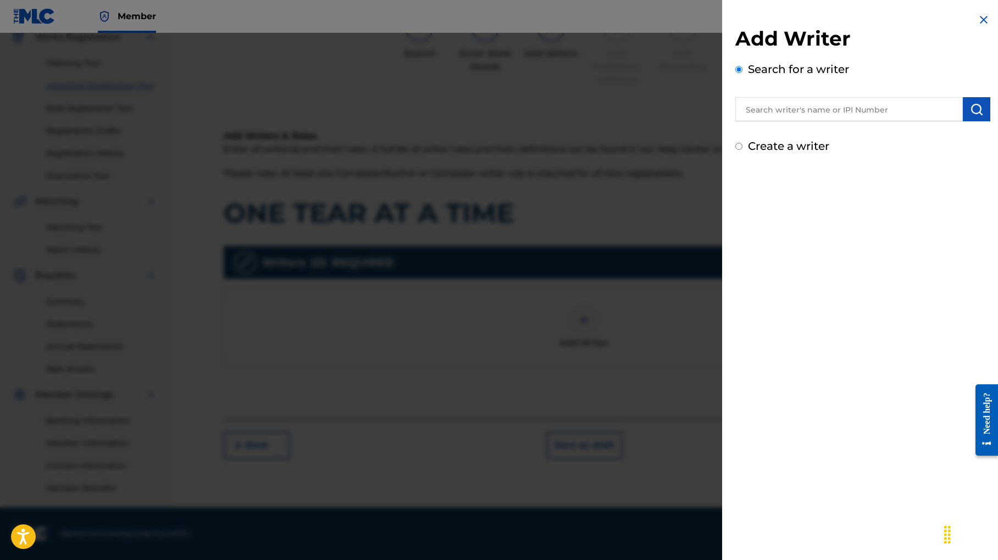
click at [735, 121] on input "text" at bounding box center [848, 109] width 227 height 24
type input "[PERSON_NAME]"
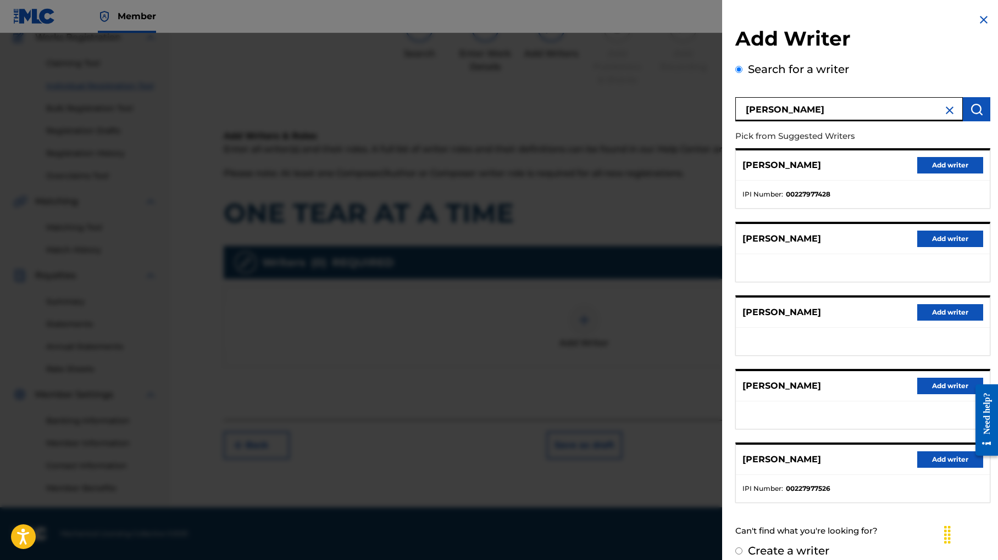
click at [917, 468] on button "Add writer" at bounding box center [950, 460] width 66 height 16
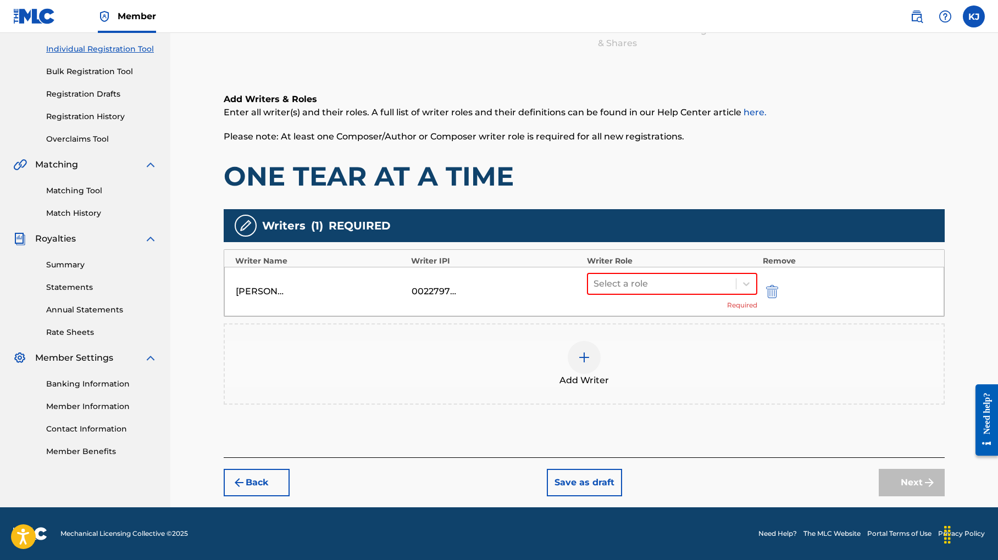
drag, startPoint x: 488, startPoint y: 286, endPoint x: 418, endPoint y: 290, distance: 70.4
click at [418, 290] on div "[PERSON_NAME] 00227977526 Select a role Required" at bounding box center [584, 291] width 720 height 49
click at [690, 277] on div at bounding box center [661, 283] width 137 height 15
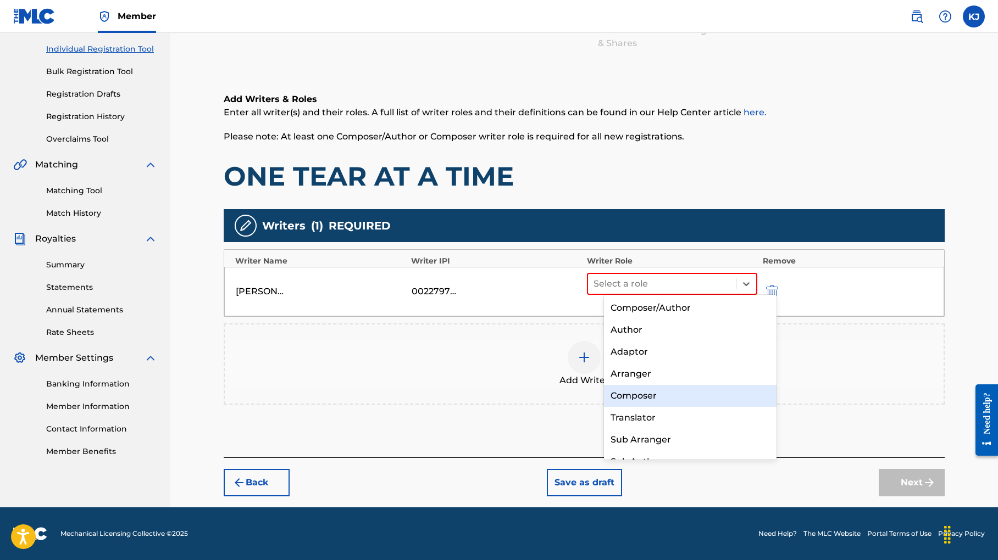
click at [683, 390] on div "Composer" at bounding box center [690, 396] width 173 height 22
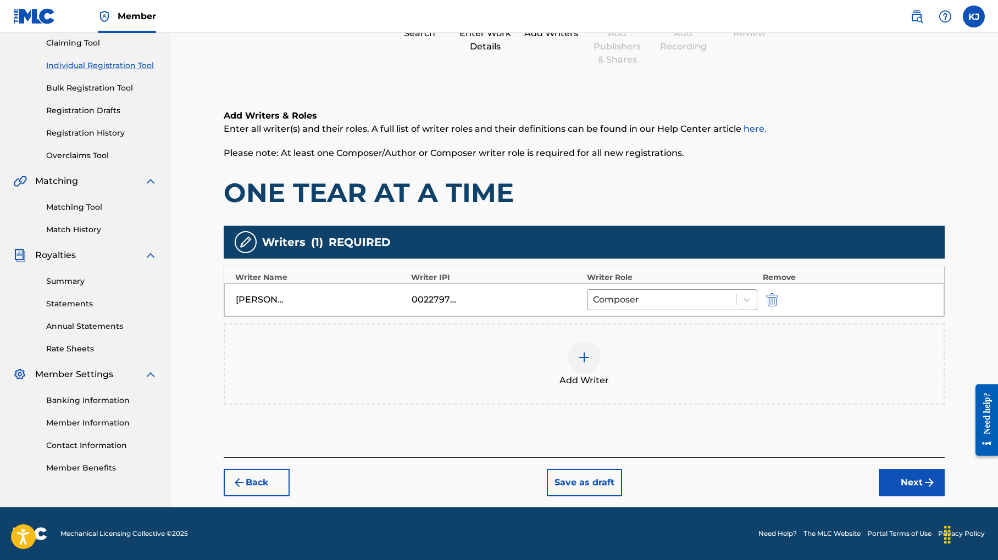
click at [333, 293] on div "[PERSON_NAME]" at bounding box center [321, 299] width 170 height 13
click at [266, 488] on button "Back" at bounding box center [257, 482] width 66 height 27
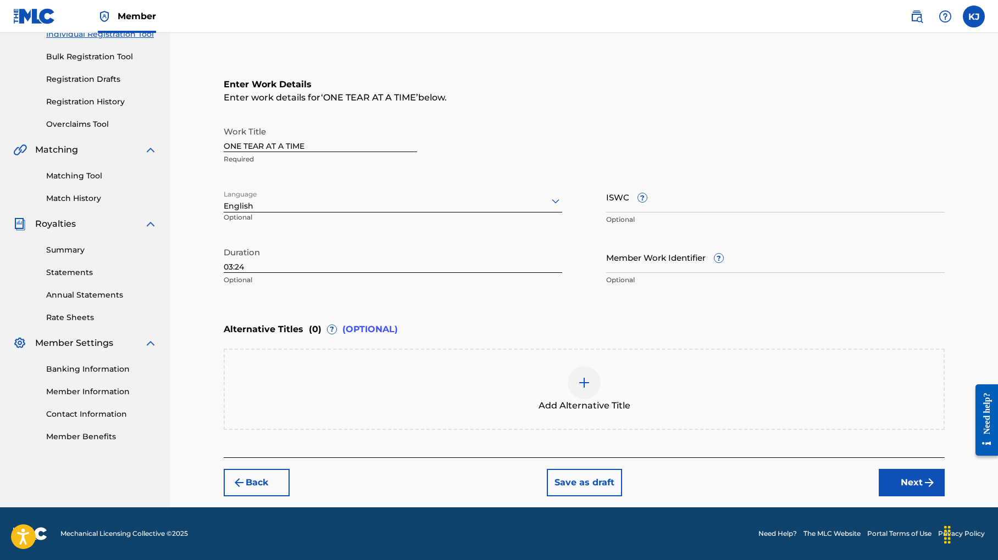
click at [919, 497] on button "Next" at bounding box center [911, 482] width 66 height 27
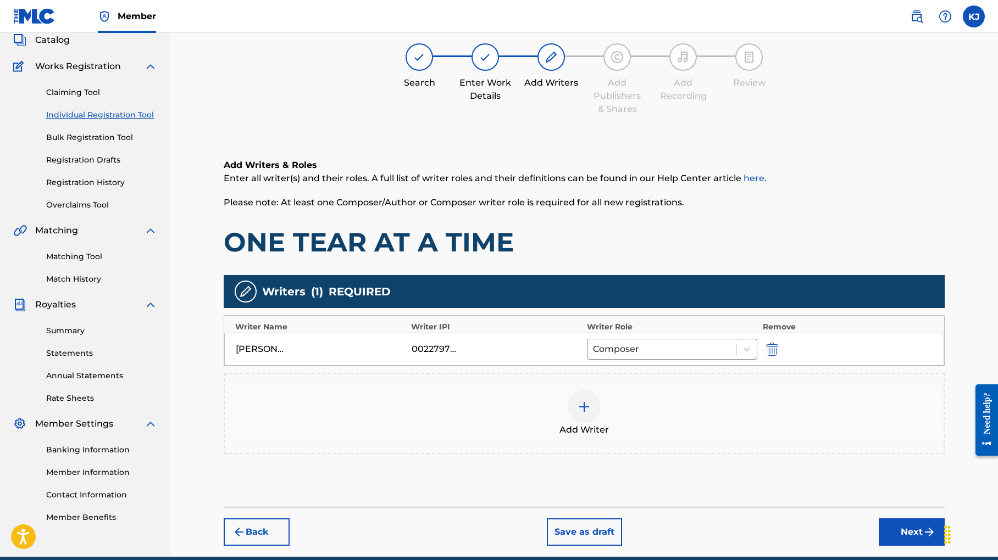
scroll to position [49, 0]
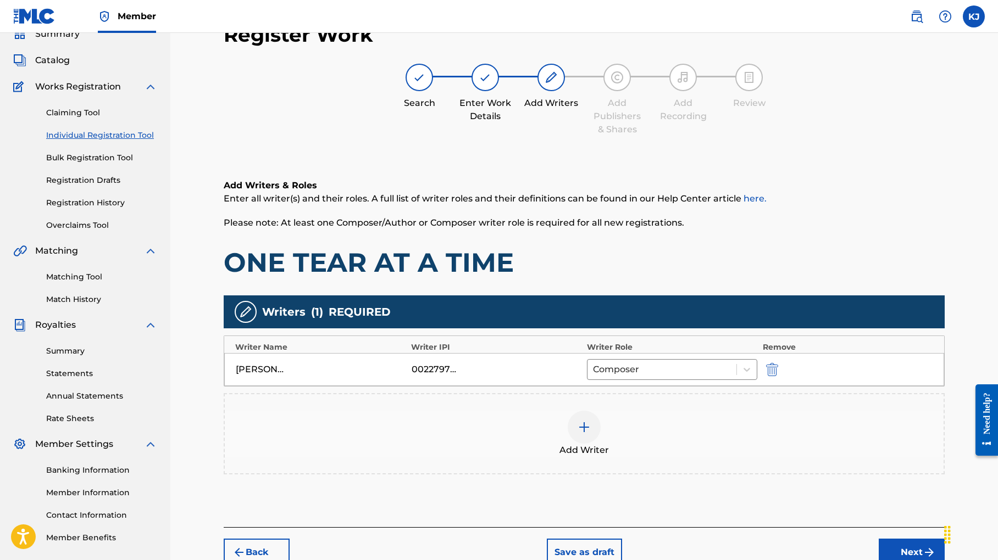
click at [491, 376] on div "00227977526" at bounding box center [496, 369] width 170 height 13
click at [591, 434] on img at bounding box center [583, 427] width 13 height 13
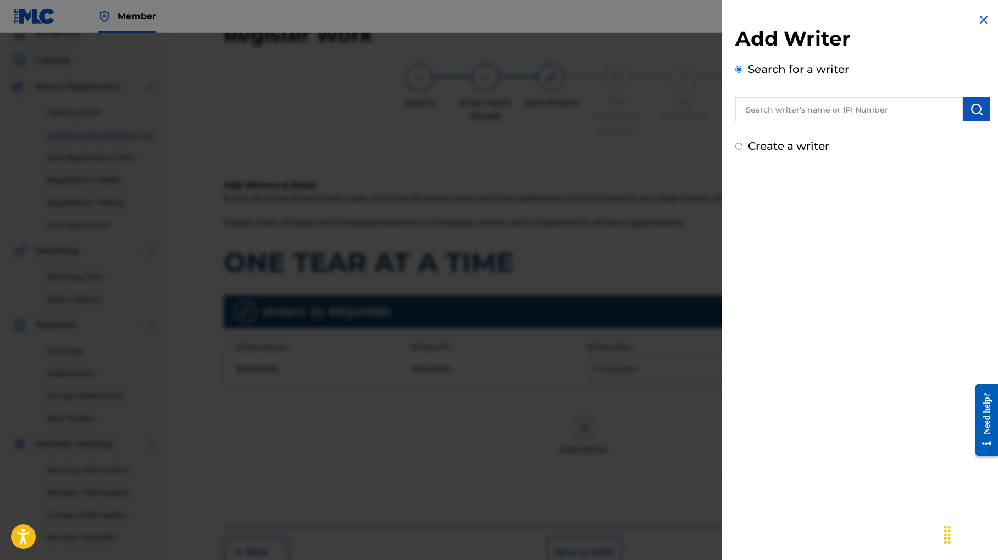
click at [777, 121] on input "text" at bounding box center [848, 109] width 227 height 24
type input "[PERSON_NAME]"
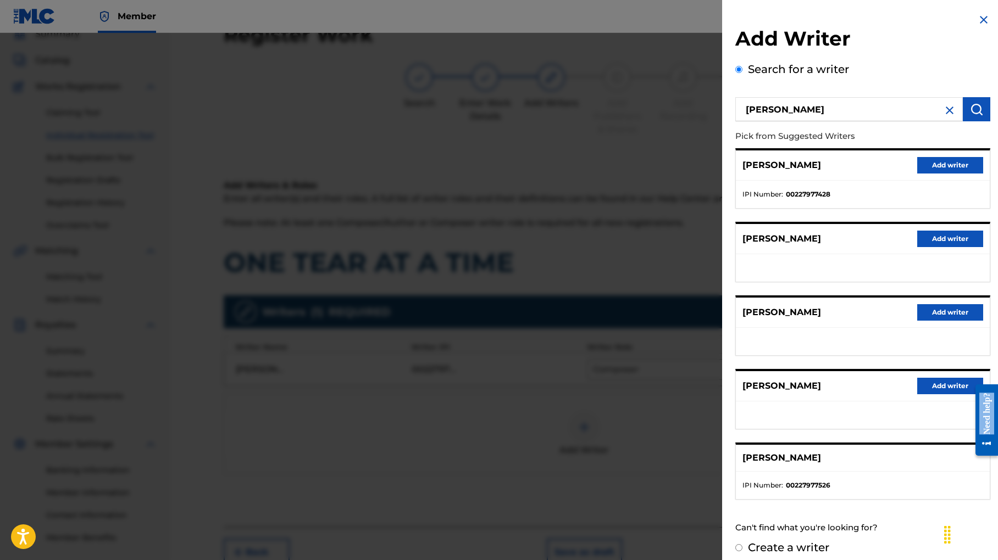
drag, startPoint x: 989, startPoint y: 437, endPoint x: 996, endPoint y: 333, distance: 104.6
click html "Need help? Resource Center Help Get the help you need from our knowledge base N…"
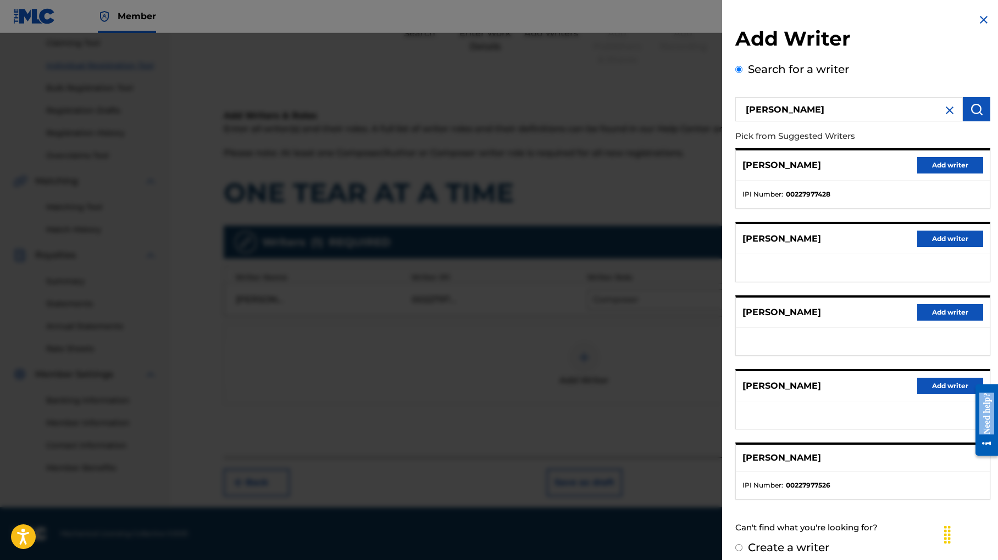
scroll to position [212, 0]
click at [919, 394] on button "Add writer" at bounding box center [950, 386] width 66 height 16
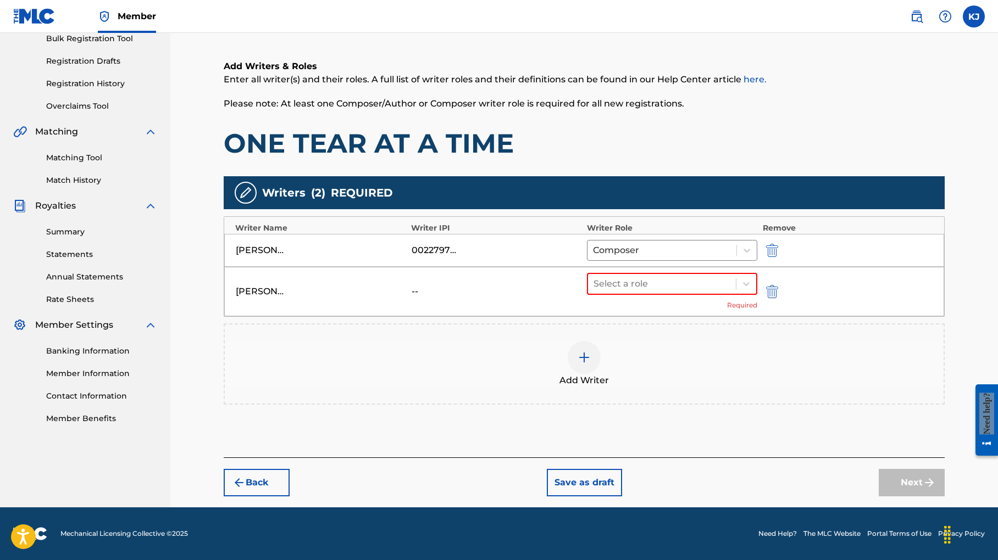
click at [778, 247] on img "submit" at bounding box center [772, 250] width 12 height 13
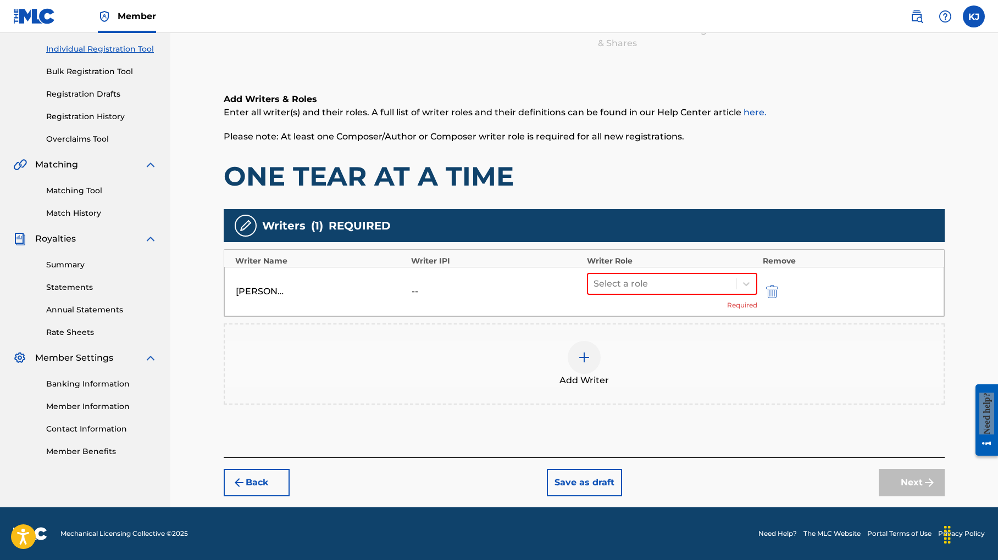
click at [461, 285] on div "--" at bounding box center [435, 291] width 49 height 13
click at [779, 285] on button "submit" at bounding box center [771, 291] width 16 height 13
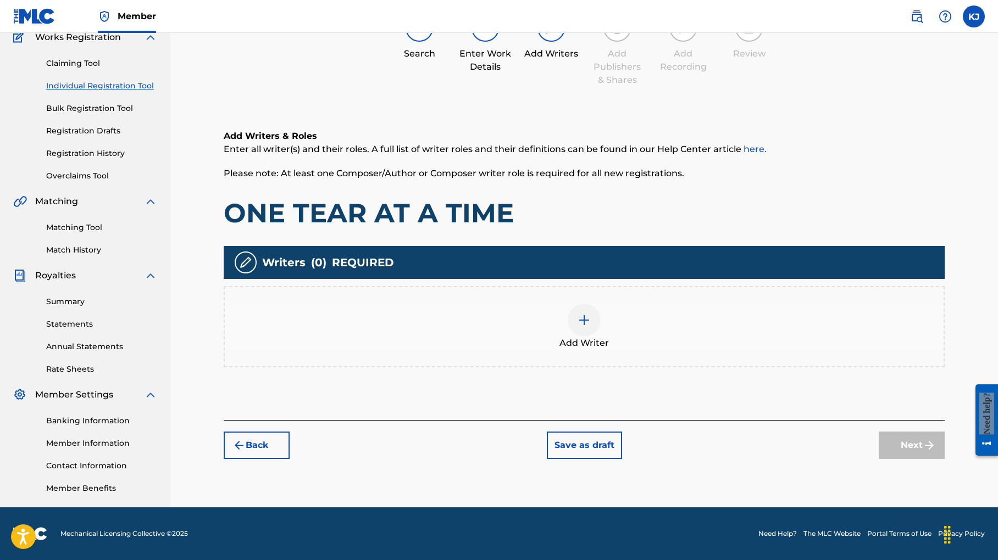
click at [591, 314] on img at bounding box center [583, 320] width 13 height 13
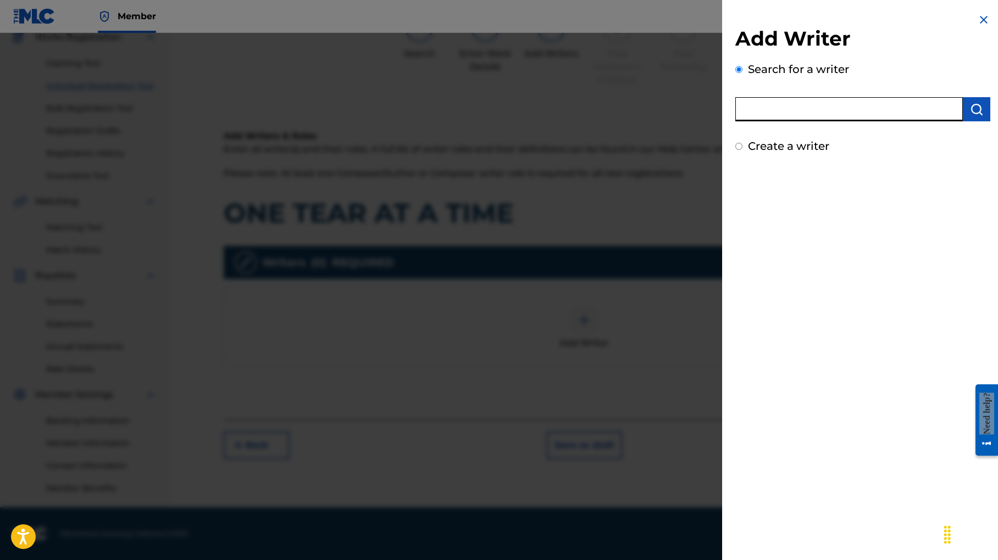
click at [735, 119] on input "text" at bounding box center [848, 109] width 227 height 24
click at [735, 150] on input "Create a writer" at bounding box center [738, 146] width 7 height 7
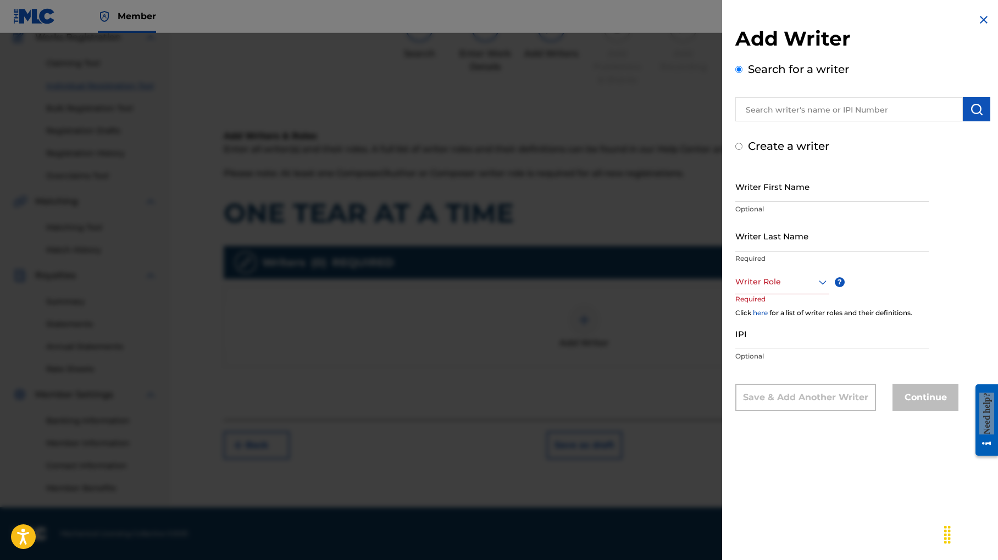
radio input "false"
radio input "true"
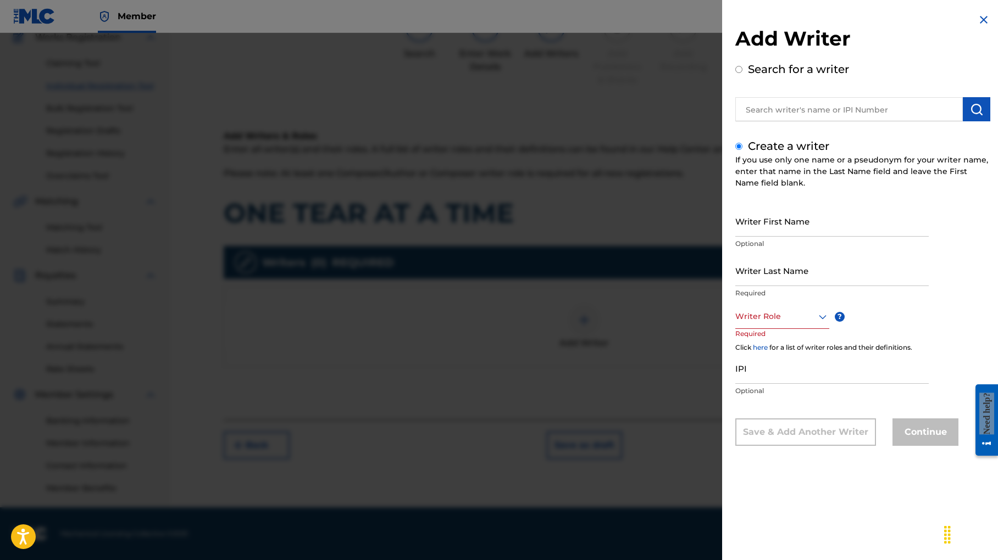
click at [746, 233] on input "Writer First Name" at bounding box center [831, 220] width 193 height 31
type input "[PERSON_NAME]"
click at [735, 384] on input "IPI" at bounding box center [831, 368] width 193 height 31
paste input "00460267465"
type input "00460267465"
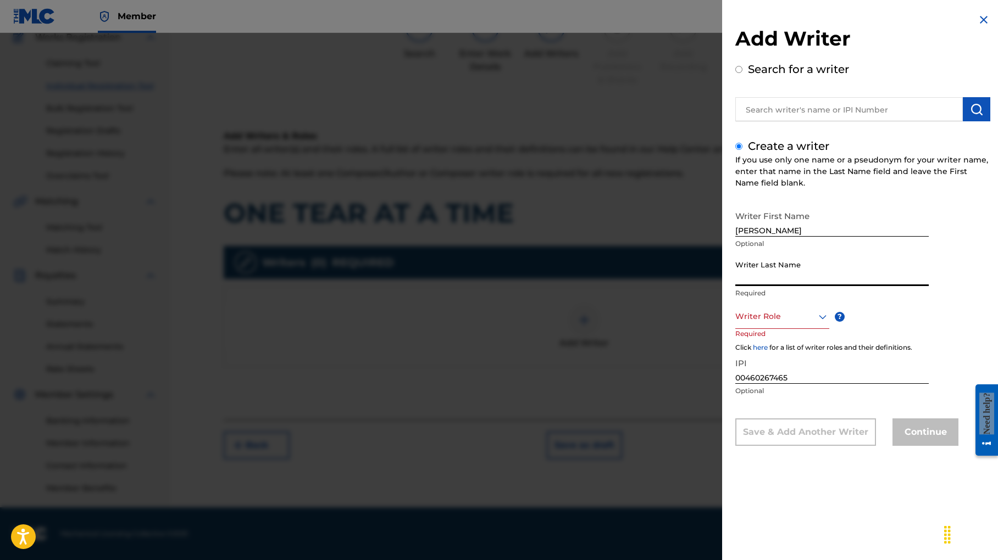
click at [735, 286] on input "Writer Last Name" at bounding box center [831, 270] width 193 height 31
type input "[PERSON_NAME]"
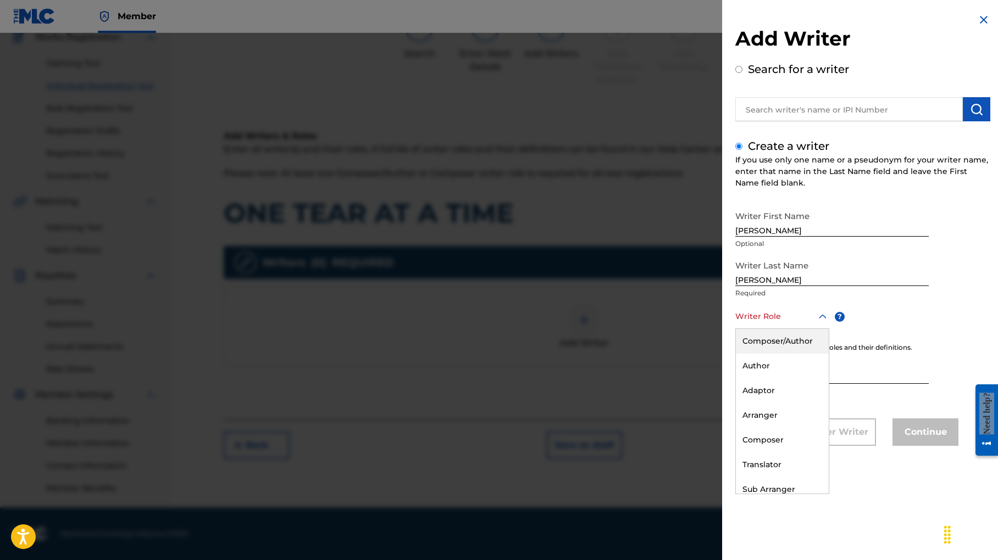
click at [816, 324] on icon at bounding box center [822, 316] width 13 height 13
click at [743, 354] on div "Composer/Author" at bounding box center [782, 341] width 93 height 25
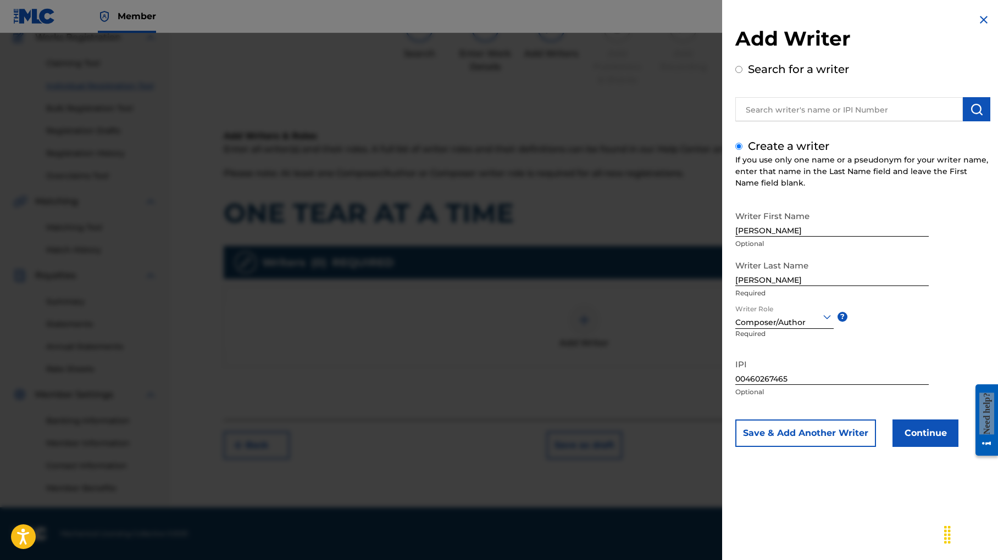
click at [892, 447] on button "Continue" at bounding box center [925, 433] width 66 height 27
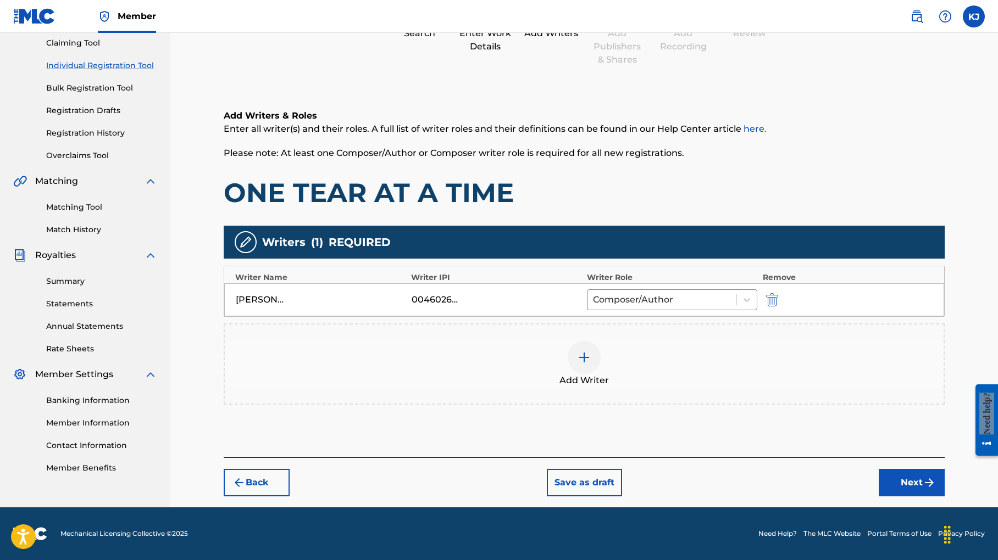
scroll to position [212, 0]
drag, startPoint x: 427, startPoint y: 249, endPoint x: 534, endPoint y: 252, distance: 107.2
click at [534, 283] on div "[PERSON_NAME] 00460267465 Composer/Author" at bounding box center [584, 299] width 720 height 33
click at [927, 469] on button "Next" at bounding box center [911, 482] width 66 height 27
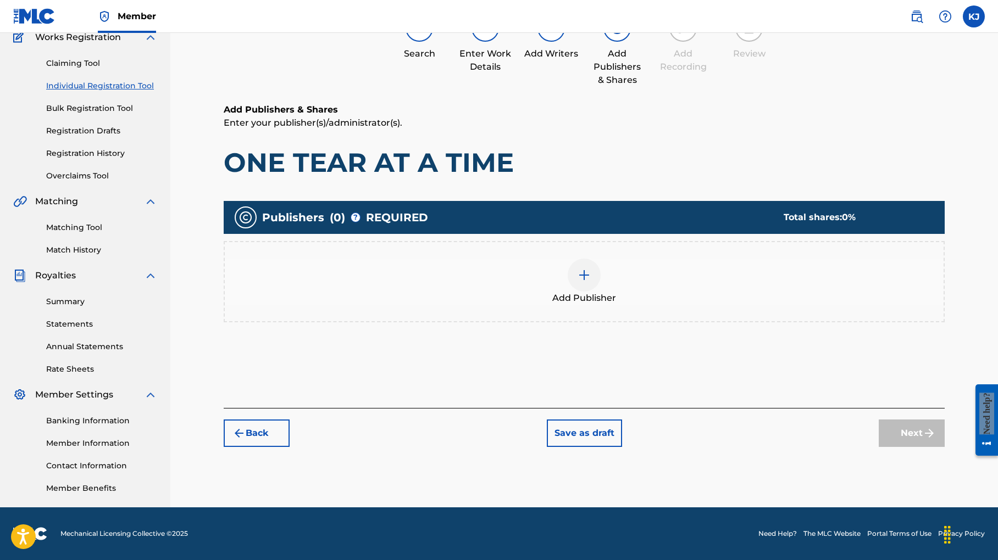
scroll to position [185, 0]
click at [591, 269] on img at bounding box center [583, 275] width 13 height 13
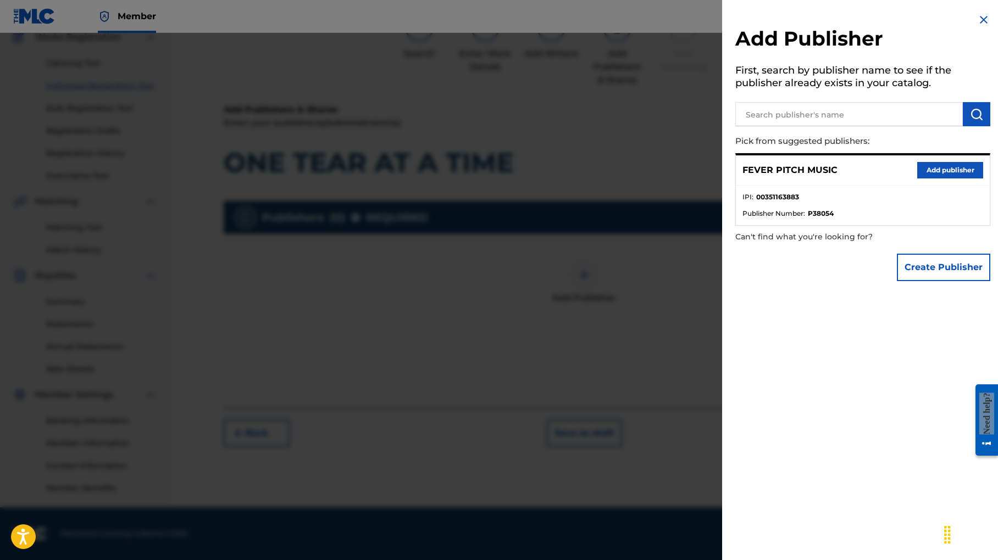
click at [933, 179] on button "Add publisher" at bounding box center [950, 170] width 66 height 16
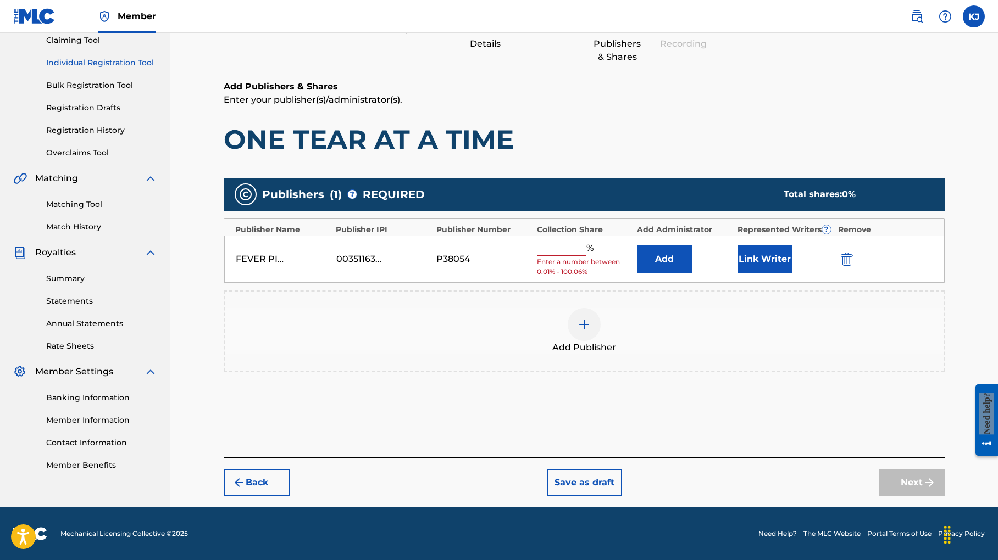
click at [583, 242] on input "text" at bounding box center [561, 249] width 49 height 14
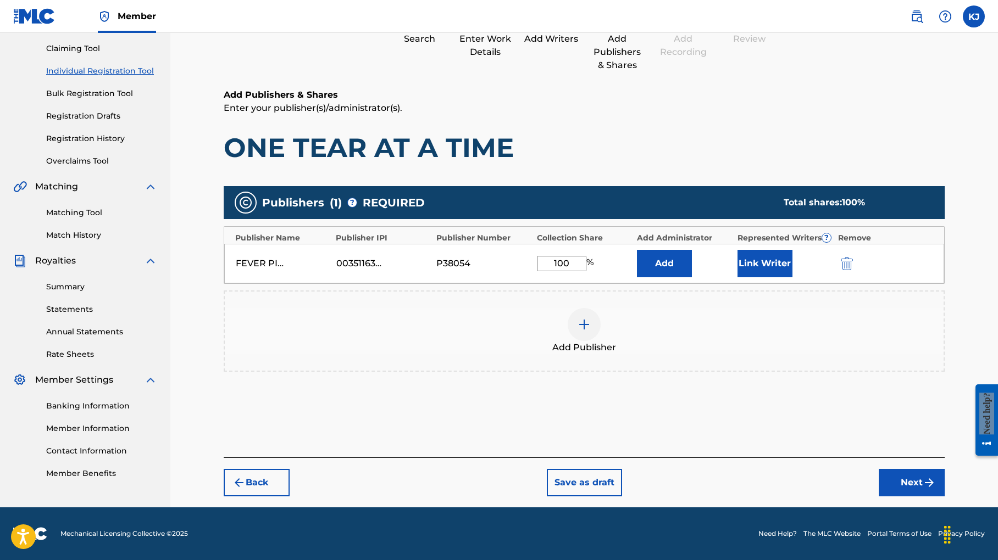
type input "100"
click at [777, 250] on button "Link Writer" at bounding box center [764, 263] width 55 height 27
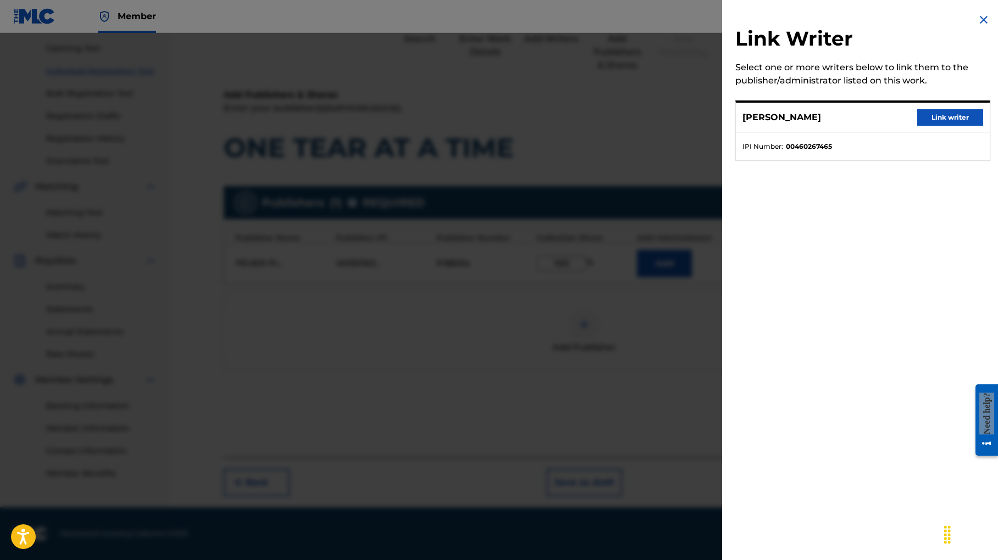
click at [946, 126] on button "Link writer" at bounding box center [950, 117] width 66 height 16
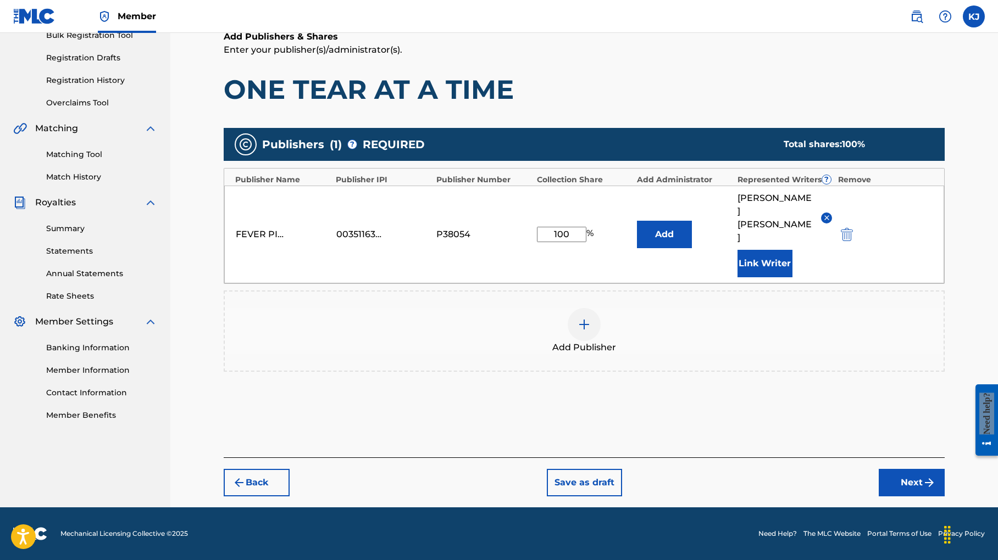
click at [916, 497] on button "Next" at bounding box center [911, 482] width 66 height 27
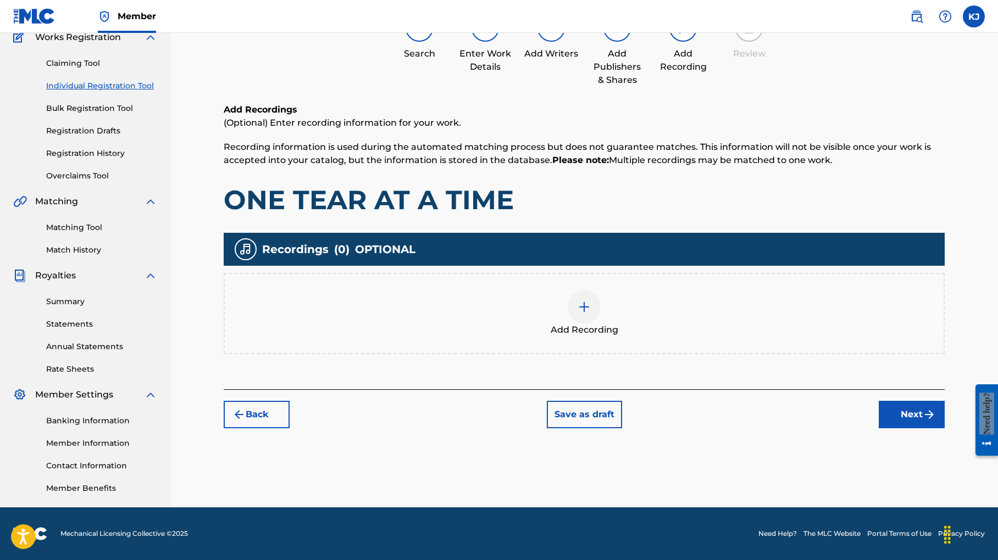
scroll to position [49, 0]
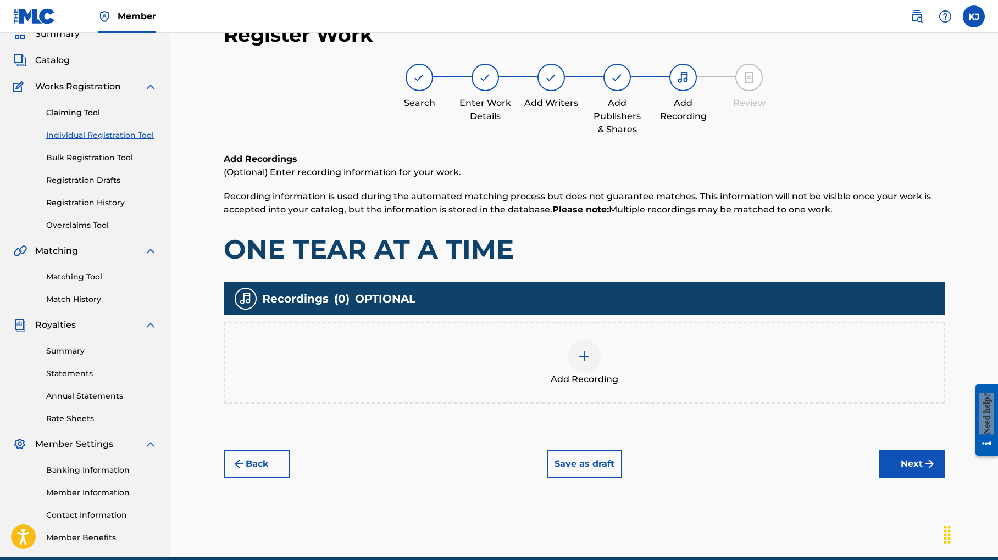
click at [591, 363] on img at bounding box center [583, 356] width 13 height 13
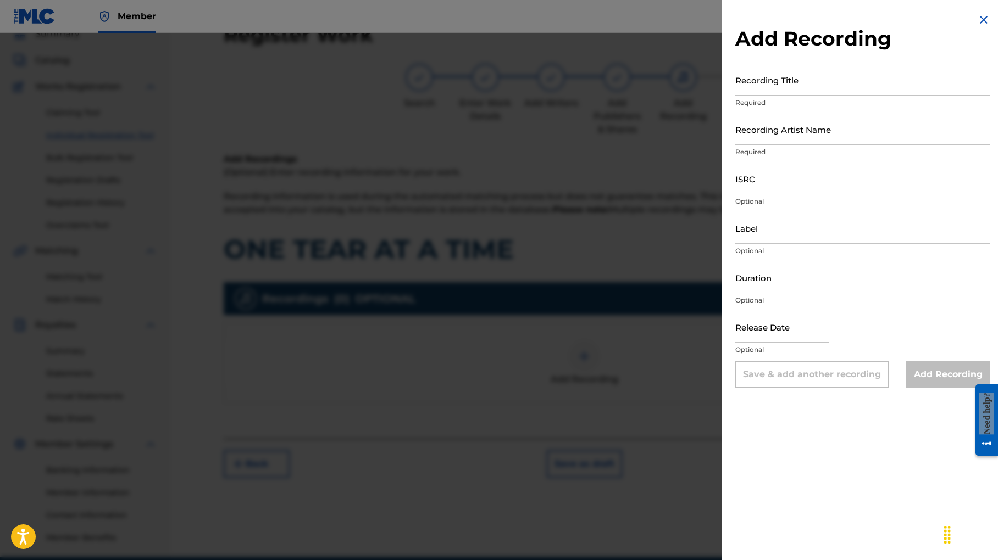
click at [768, 93] on input "Recording Title" at bounding box center [862, 79] width 255 height 31
type input "One Tear At A Time"
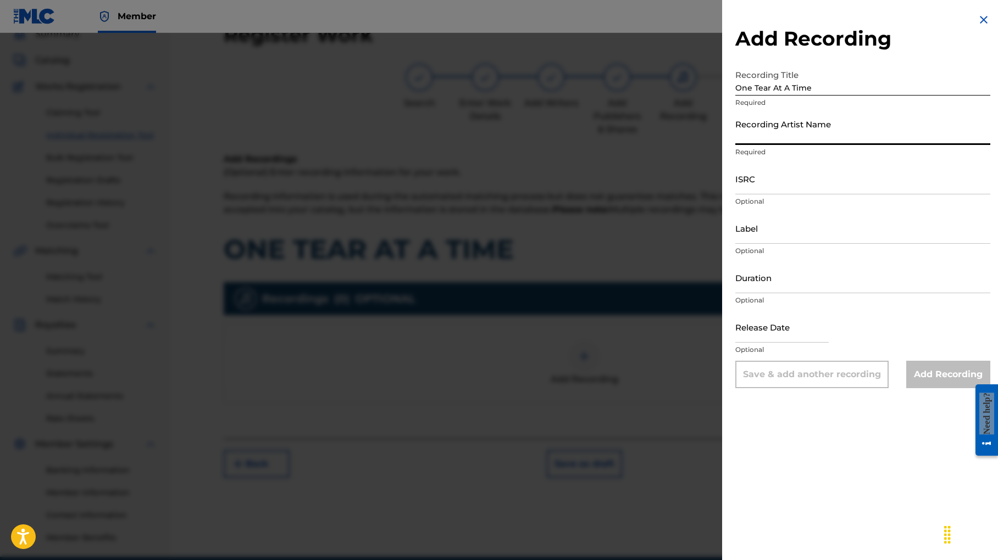
click at [787, 145] on input "Recording Artist Name" at bounding box center [862, 129] width 255 height 31
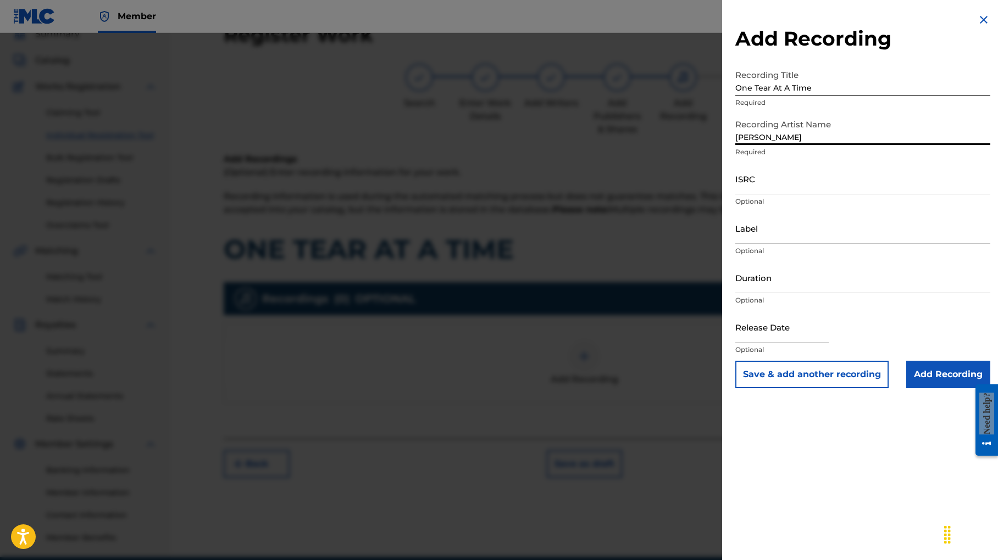
type input "[PERSON_NAME]"
select select "7"
select select "2025"
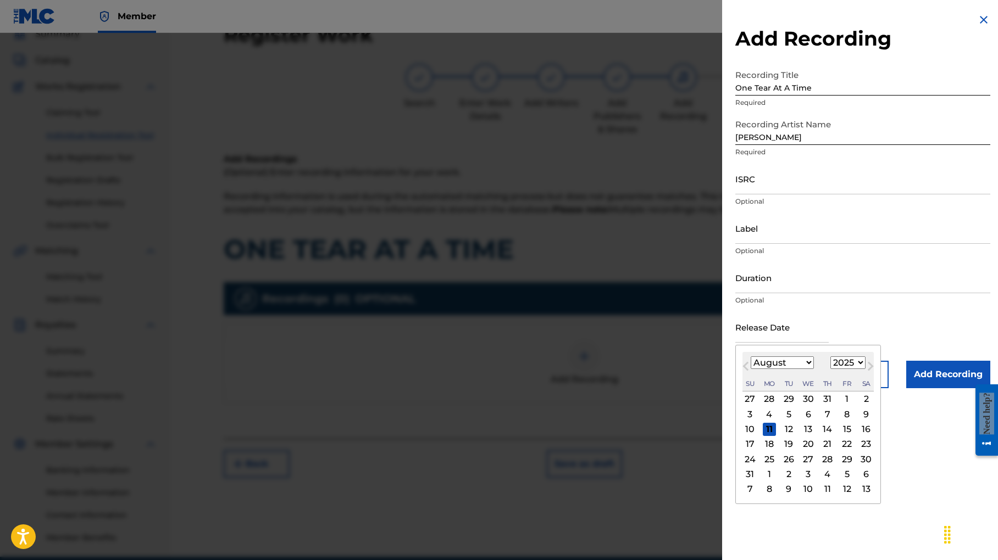
click at [735, 343] on input "text" at bounding box center [781, 327] width 93 height 31
click at [802, 421] on div "6" at bounding box center [808, 414] width 13 height 13
type input "[DATE]"
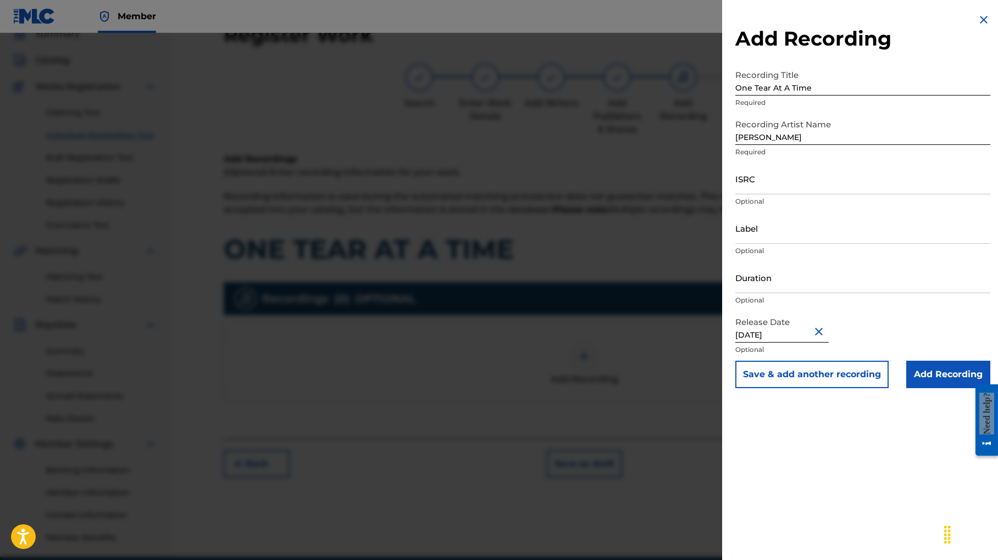
click at [921, 388] on input "Add Recording" at bounding box center [948, 374] width 84 height 27
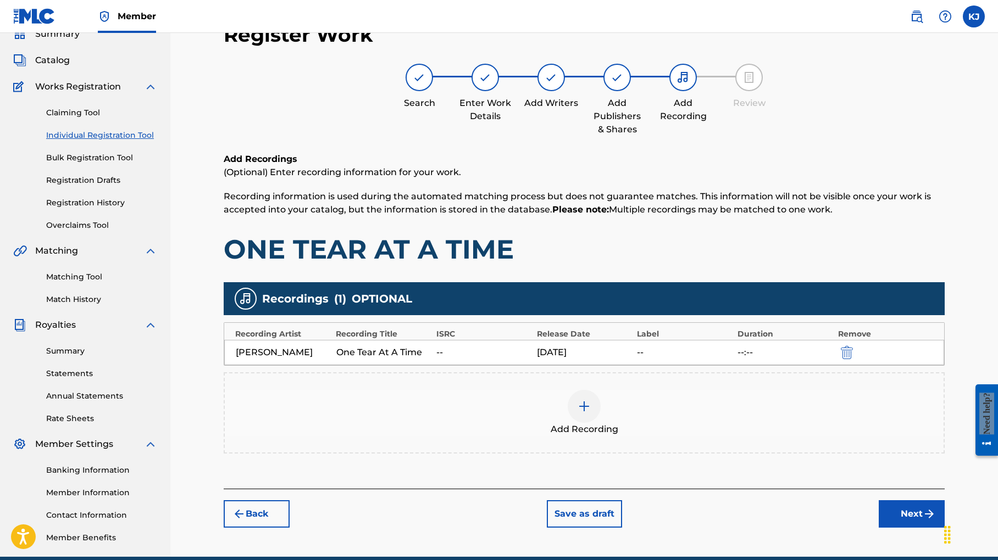
click at [591, 413] on img at bounding box center [583, 406] width 13 height 13
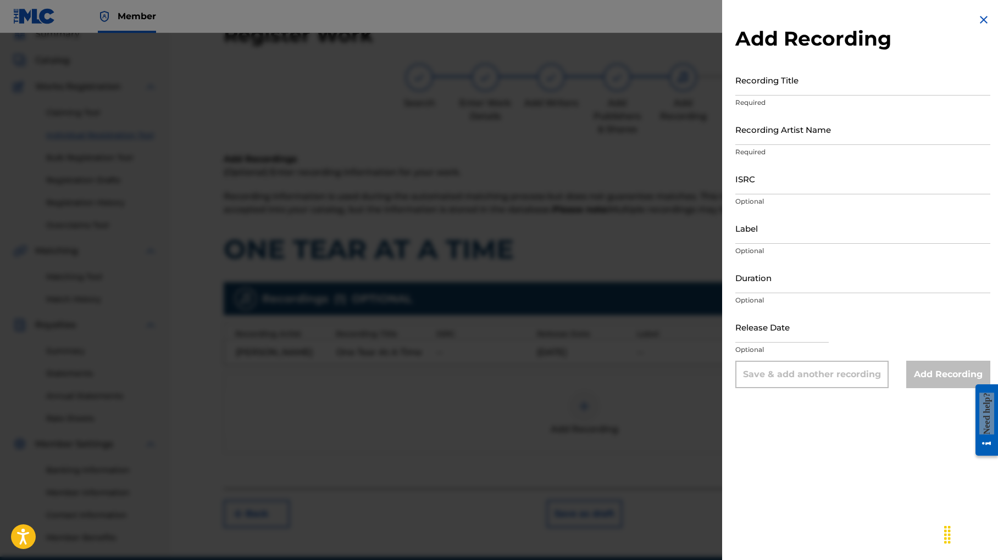
click at [941, 388] on div "Add Recording" at bounding box center [948, 374] width 84 height 27
click at [546, 315] on div at bounding box center [499, 313] width 998 height 560
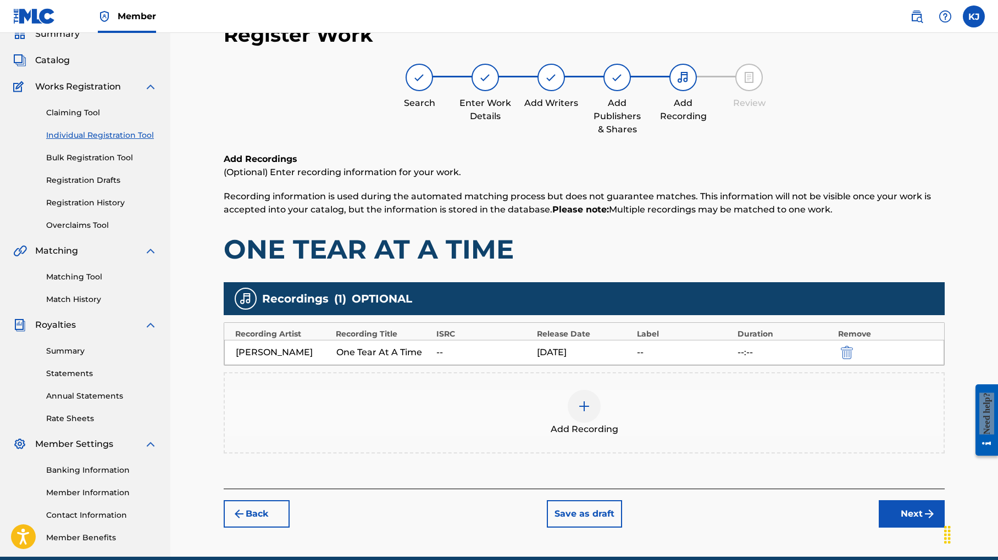
click at [591, 413] on img at bounding box center [583, 406] width 13 height 13
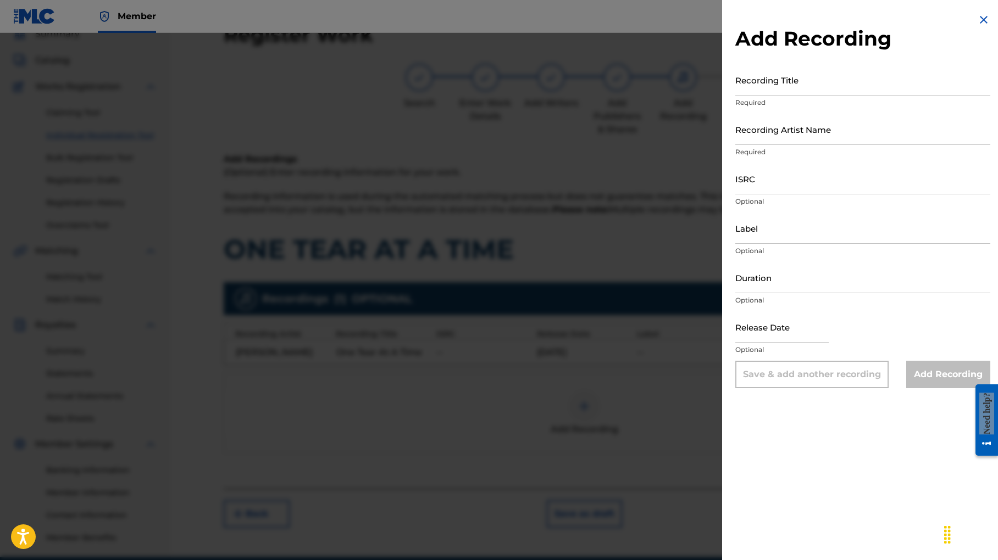
click at [937, 388] on div "Add Recording" at bounding box center [948, 374] width 84 height 27
click at [736, 95] on input "Recording Title" at bounding box center [862, 79] width 255 height 31
type input "One Tear At A Time"
click at [814, 145] on input "Recording Artist Name" at bounding box center [862, 129] width 255 height 31
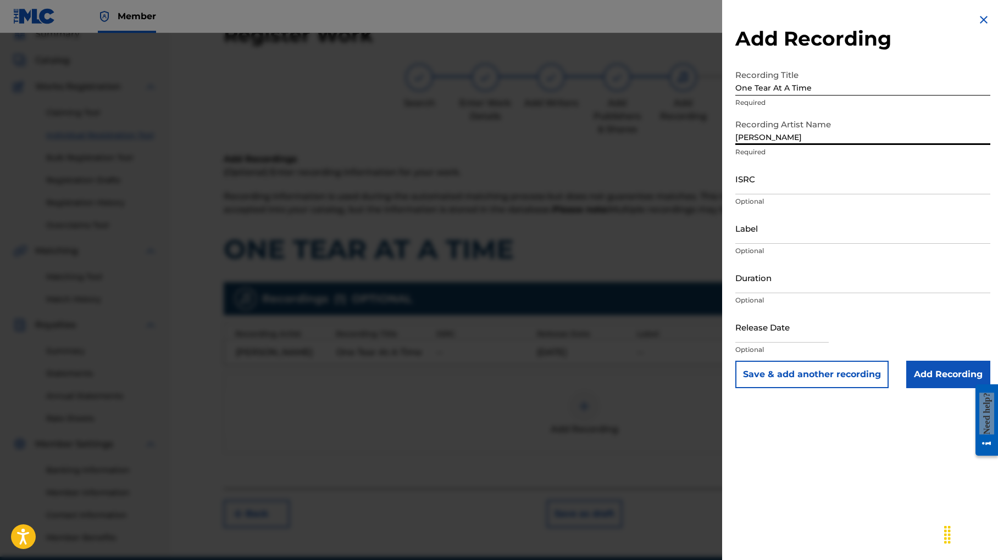
type input "[PERSON_NAME]"
click at [777, 194] on input "ISRC" at bounding box center [862, 178] width 255 height 31
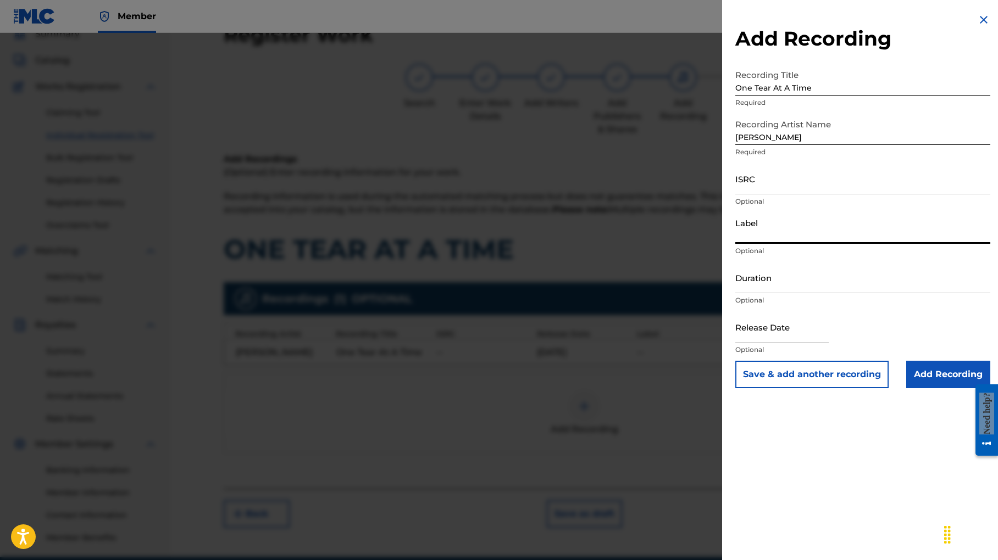
click at [767, 244] on input "Label" at bounding box center [862, 228] width 255 height 31
click at [743, 293] on input "Duration" at bounding box center [862, 277] width 255 height 31
select select "7"
select select "2025"
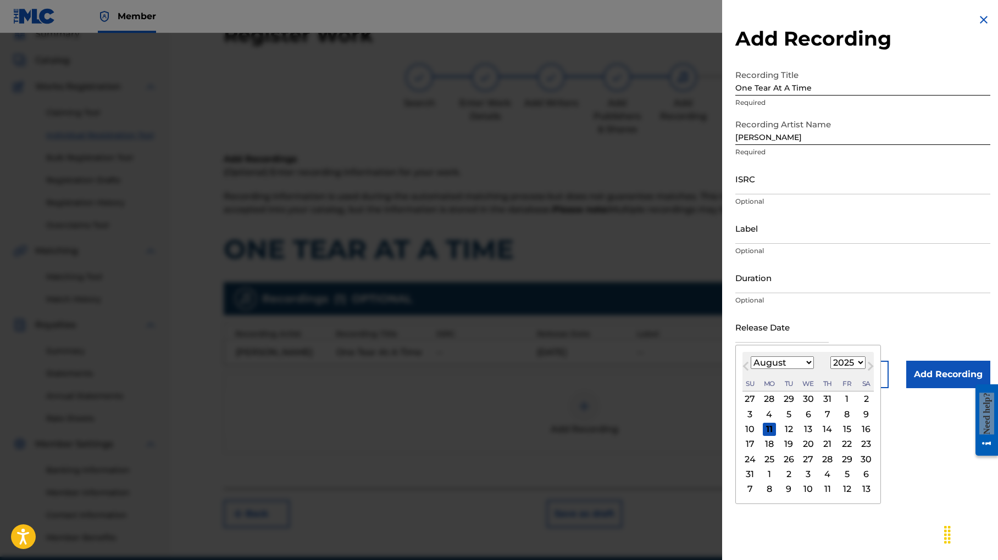
click at [735, 343] on input "text" at bounding box center [781, 327] width 93 height 31
click at [802, 421] on div "6" at bounding box center [808, 414] width 13 height 13
type input "[DATE]"
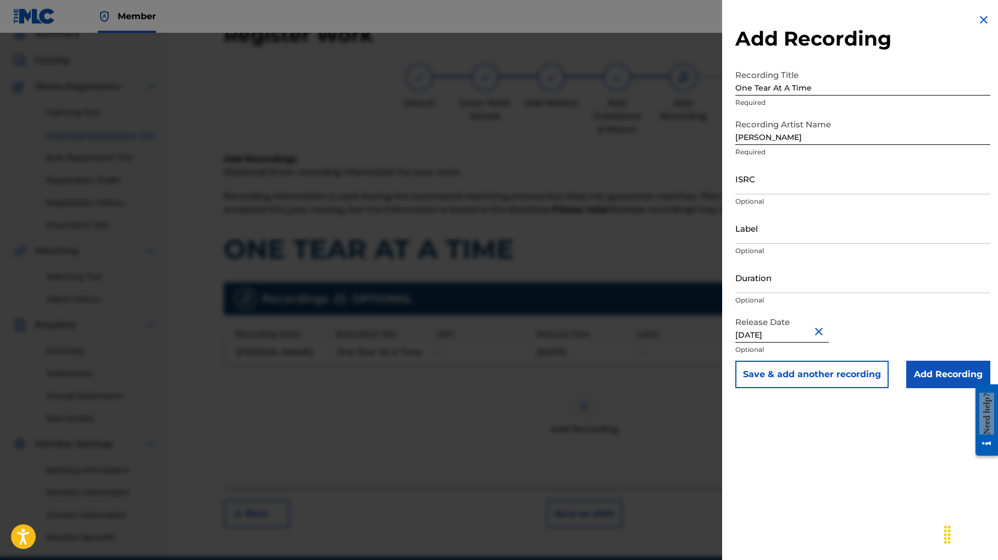
click at [939, 388] on input "Add Recording" at bounding box center [948, 374] width 84 height 27
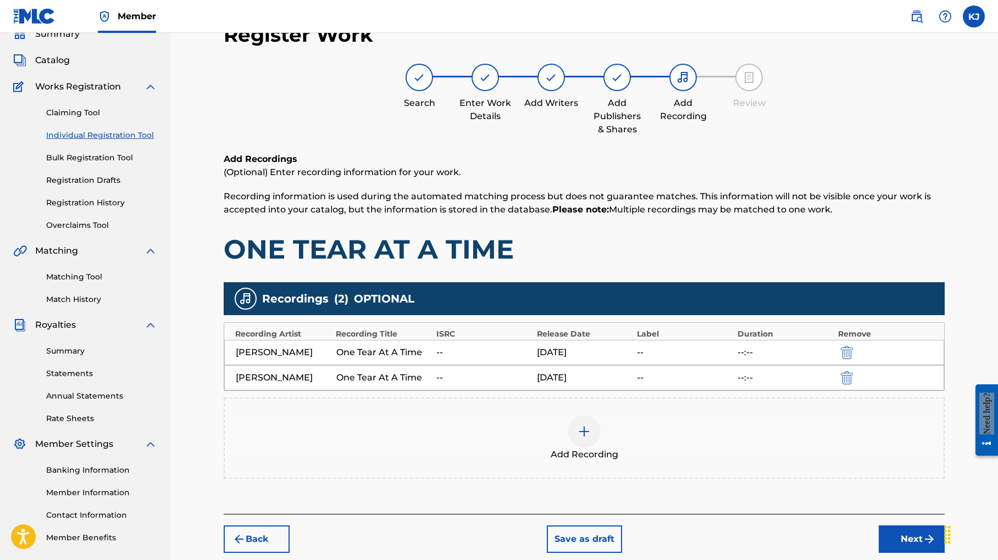
click at [853, 385] on img "submit" at bounding box center [847, 377] width 12 height 13
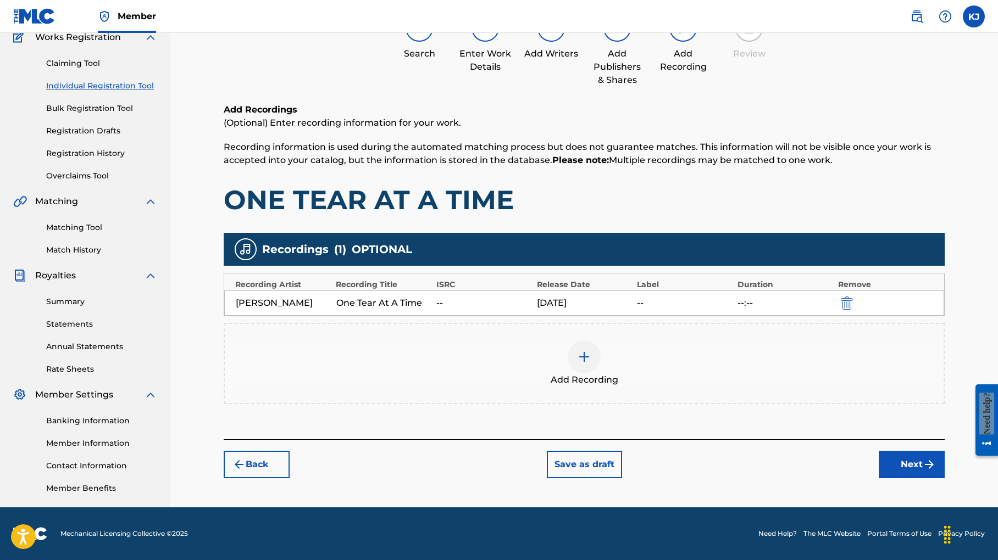
scroll to position [185, 0]
click at [591, 351] on img at bounding box center [583, 357] width 13 height 13
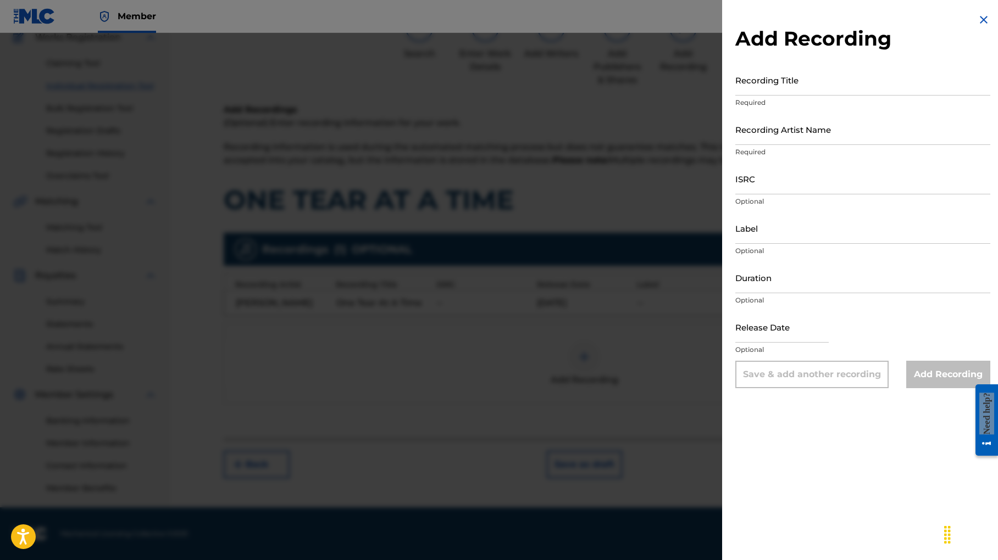
click at [977, 19] on img at bounding box center [983, 19] width 13 height 13
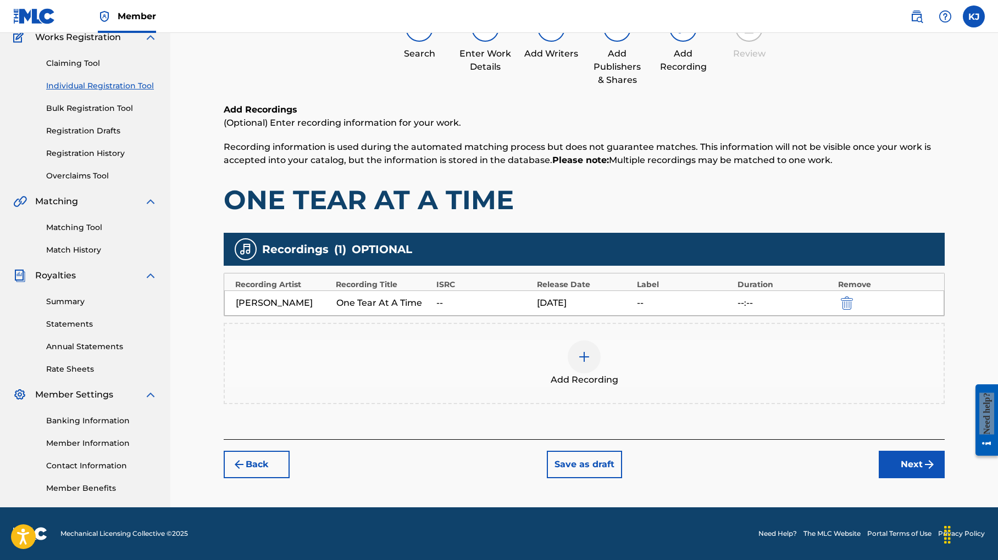
click at [768, 297] on div "--:--" at bounding box center [784, 303] width 95 height 13
click at [931, 451] on button "Next" at bounding box center [911, 464] width 66 height 27
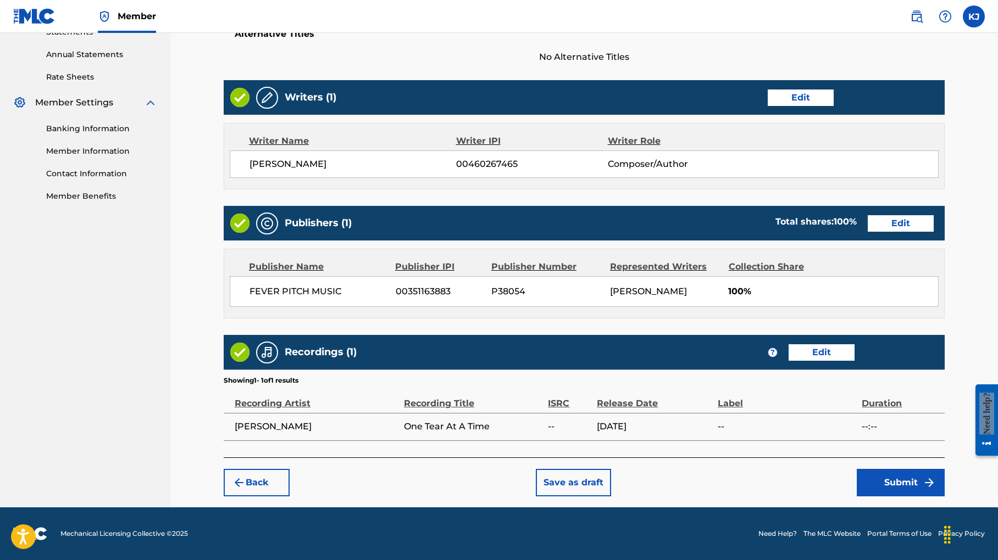
scroll to position [525, 0]
click at [849, 344] on button "Edit" at bounding box center [821, 352] width 66 height 16
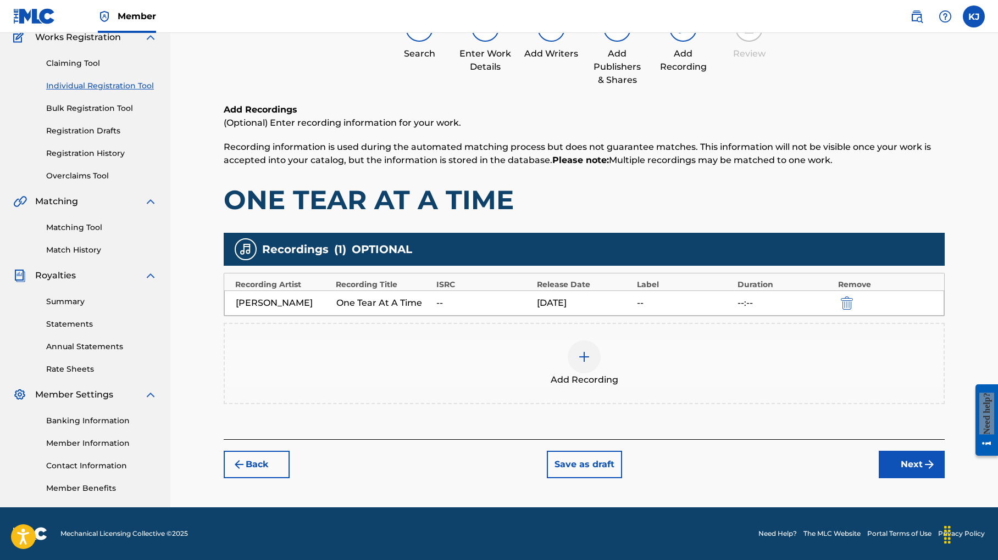
scroll to position [185, 0]
click at [920, 451] on button "Next" at bounding box center [911, 464] width 66 height 27
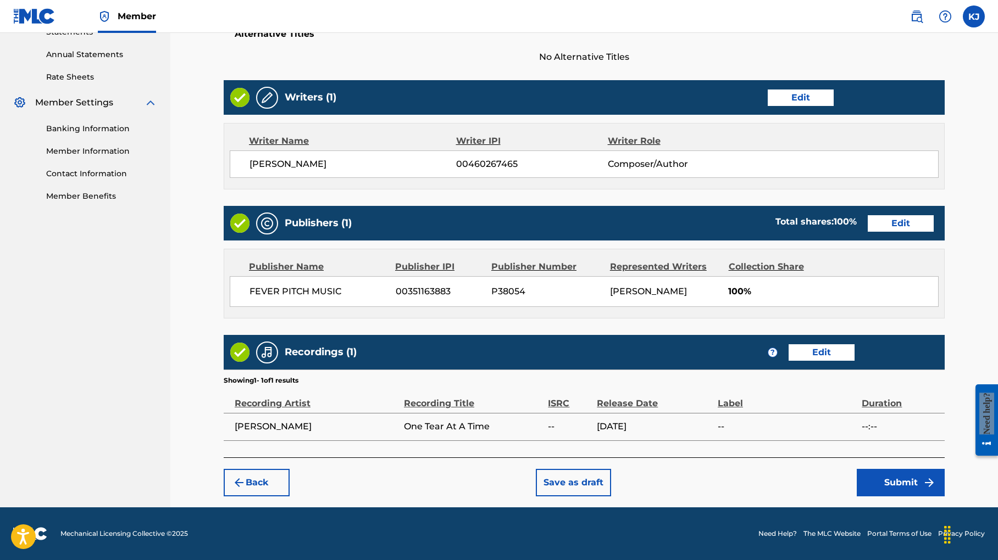
scroll to position [525, 0]
click at [909, 469] on button "Submit" at bounding box center [901, 482] width 88 height 27
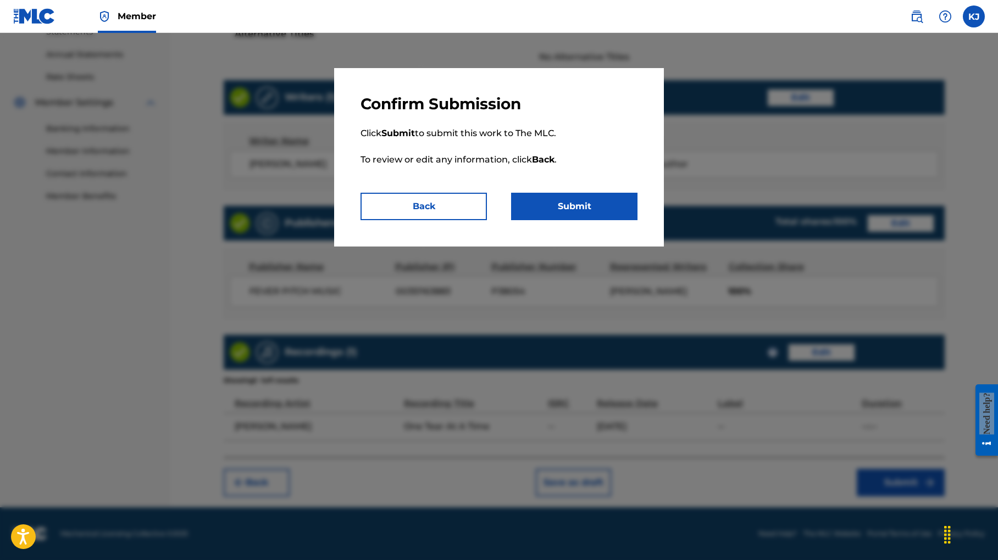
click at [590, 220] on button "Submit" at bounding box center [574, 206] width 126 height 27
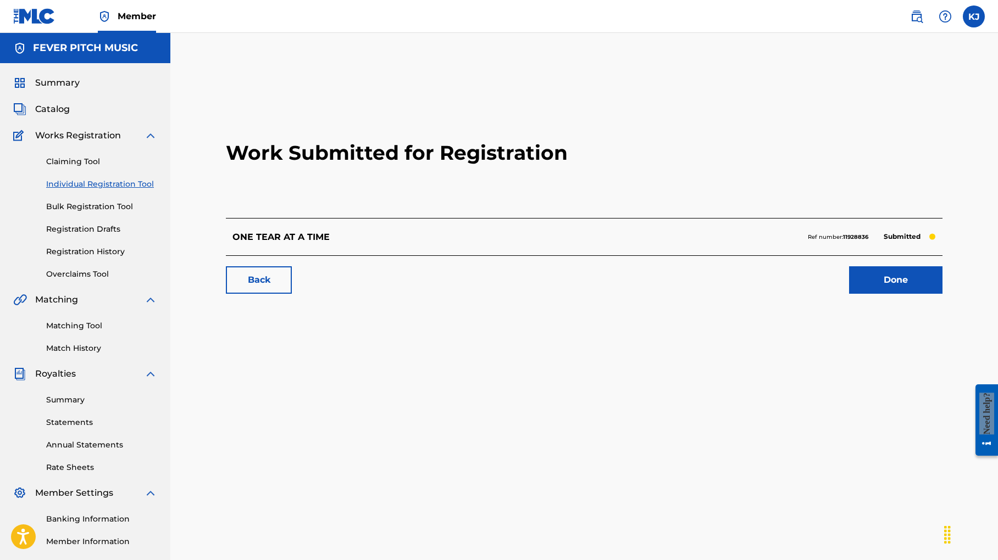
click at [890, 294] on link "Done" at bounding box center [895, 279] width 93 height 27
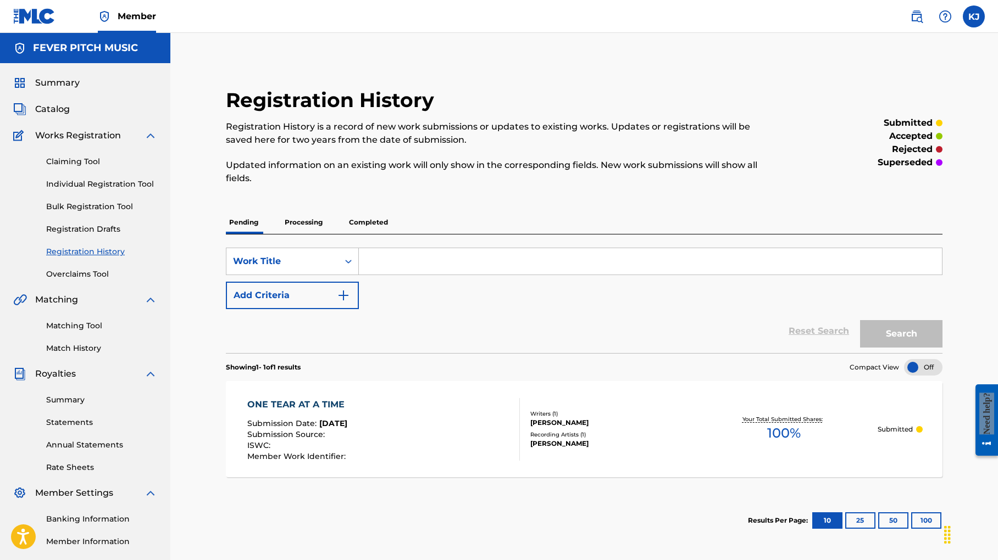
click at [474, 275] on input "Search Form" at bounding box center [650, 261] width 583 height 26
type input "One Tear At A Time"
drag, startPoint x: 526, startPoint y: 293, endPoint x: 433, endPoint y: 275, distance: 95.1
click at [433, 275] on div "SearchWithCriteriaeefa731b-b3e1-4a4d-bf69-46e72794e9e9 Work Title One Tear At A…" at bounding box center [584, 294] width 716 height 119
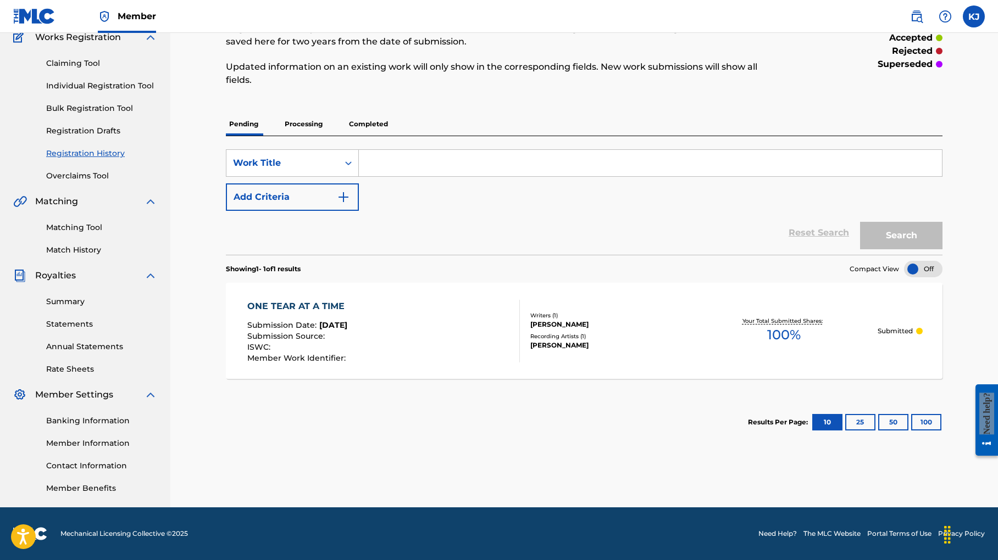
scroll to position [42, 0]
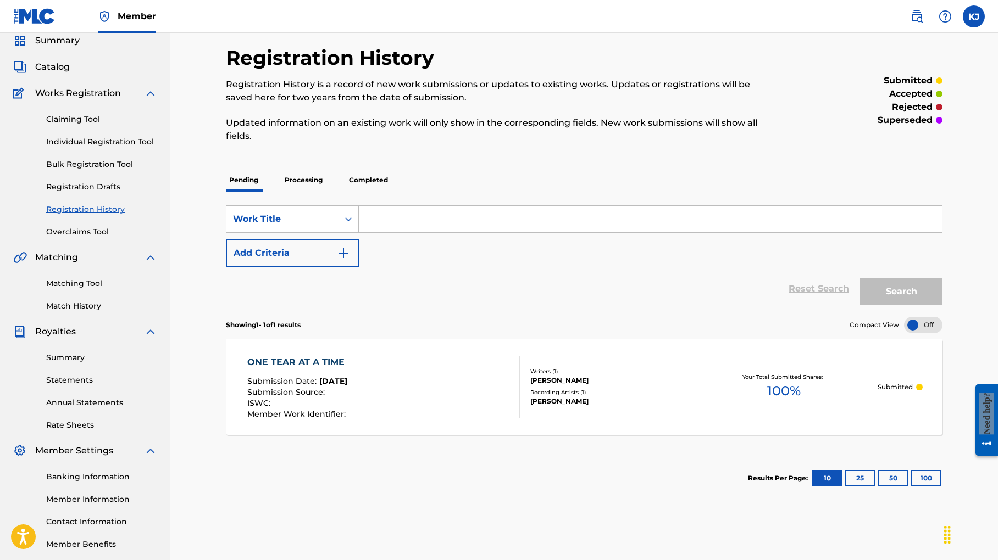
click at [913, 392] on p "Submitted" at bounding box center [894, 387] width 35 height 10
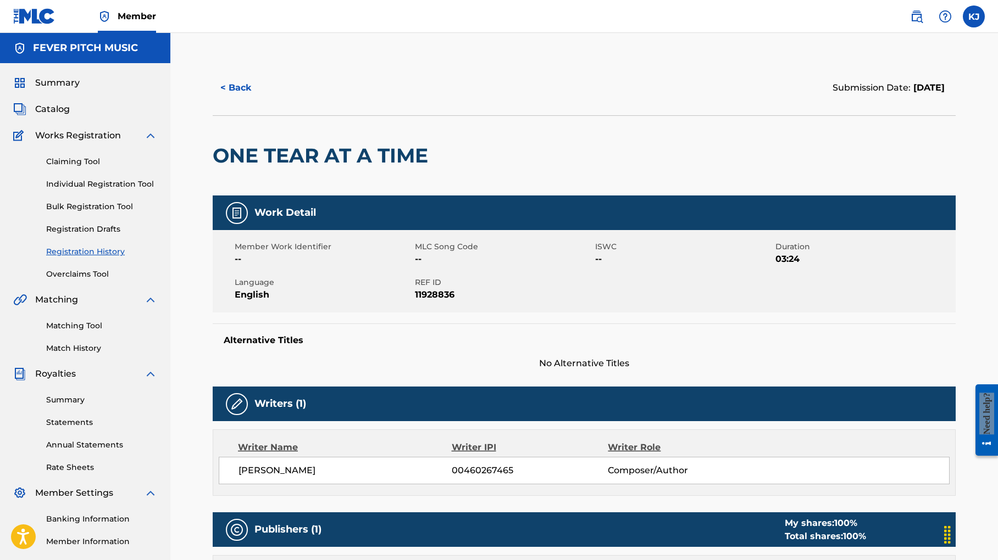
click at [58, 90] on span "Summary" at bounding box center [57, 82] width 45 height 13
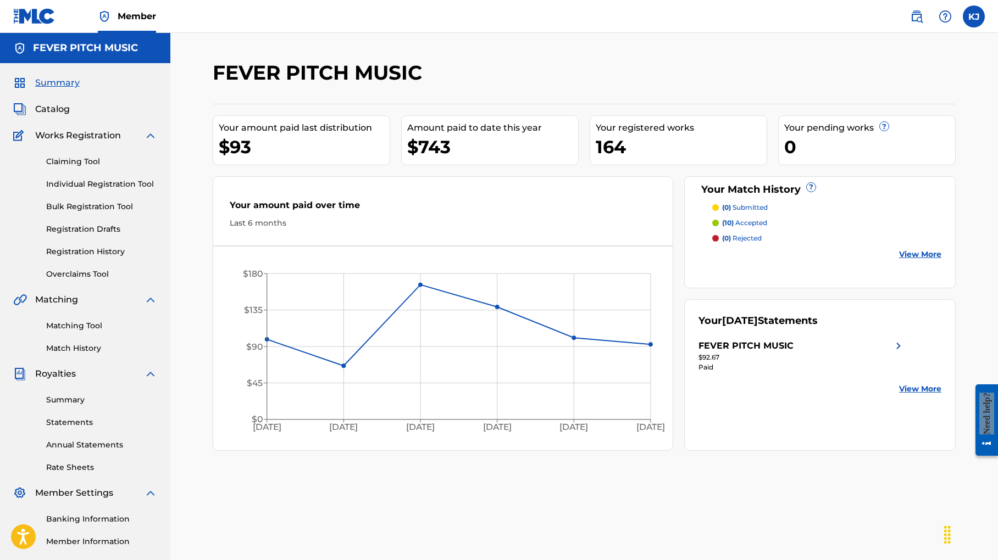
click at [62, 116] on span "Catalog" at bounding box center [52, 109] width 35 height 13
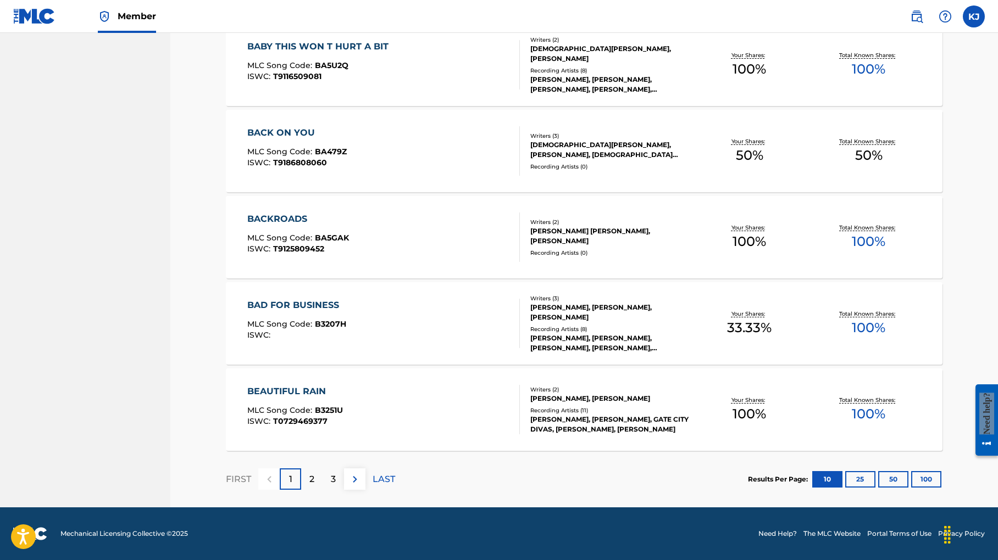
scroll to position [802, 0]
click at [314, 473] on p "2" at bounding box center [311, 479] width 5 height 13
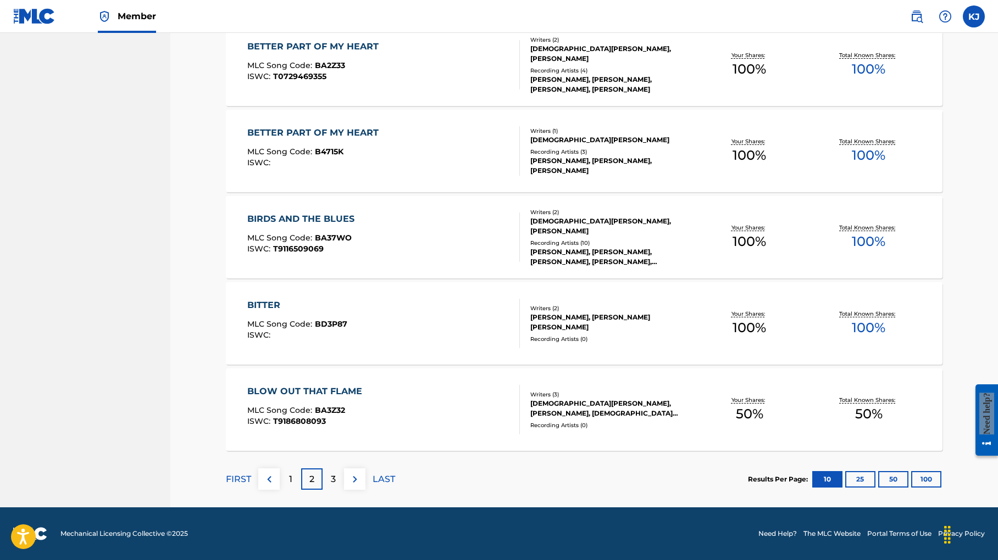
click at [344, 469] on div "3" at bounding box center [332, 479] width 21 height 21
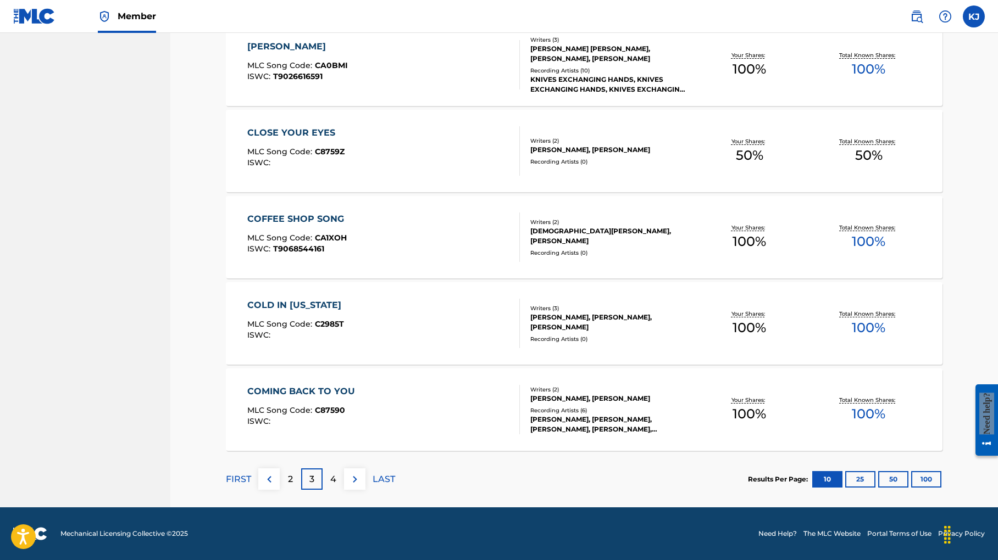
click at [336, 473] on p "4" at bounding box center [333, 479] width 6 height 13
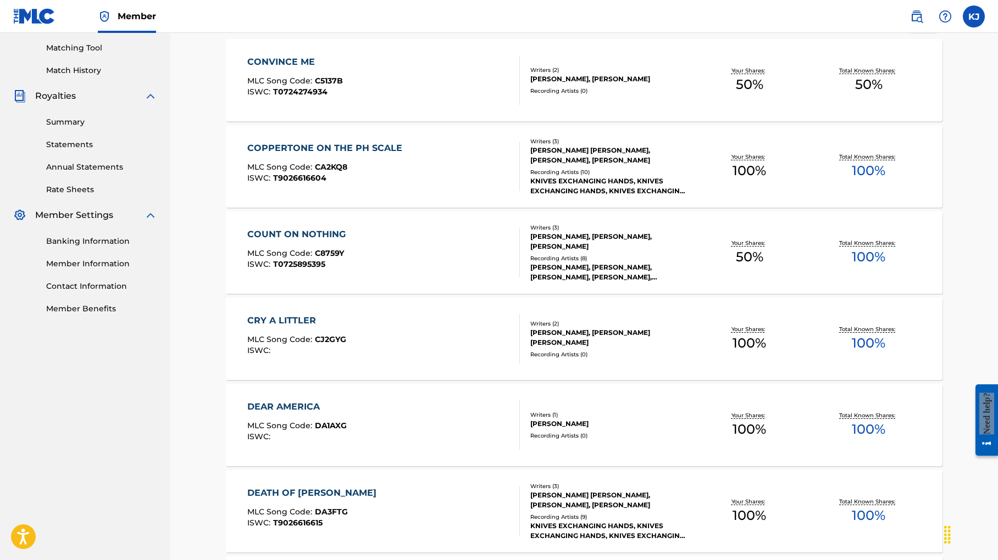
scroll to position [0, 0]
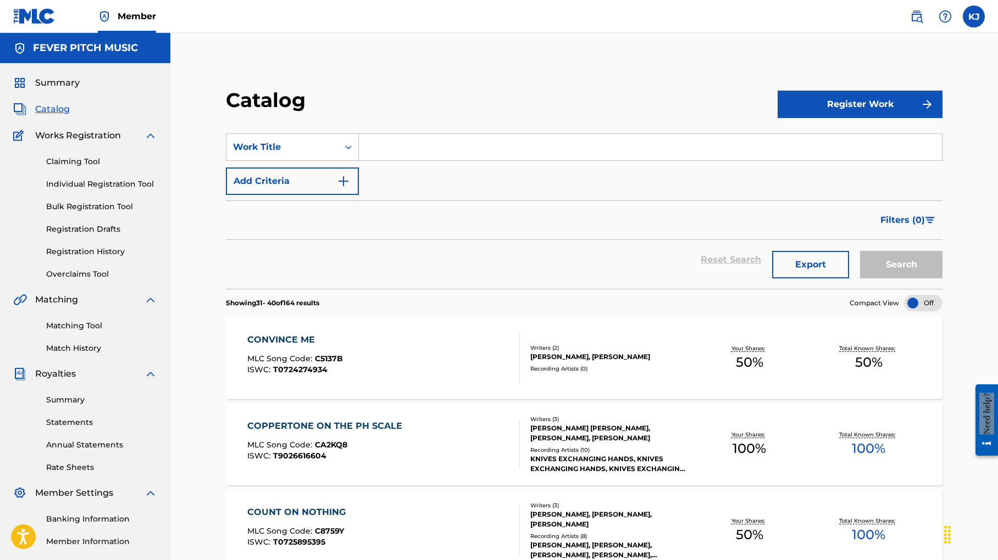
click at [963, 18] on label at bounding box center [974, 16] width 22 height 22
click at [974, 16] on input "KJ [PERSON_NAME] [EMAIL_ADDRESS][DOMAIN_NAME] Profile Log out" at bounding box center [974, 16] width 0 height 0
click at [972, 16] on label at bounding box center [974, 16] width 22 height 22
click at [974, 16] on input "KJ [PERSON_NAME] [EMAIL_ADDRESS][DOMAIN_NAME] Profile Log out" at bounding box center [974, 16] width 0 height 0
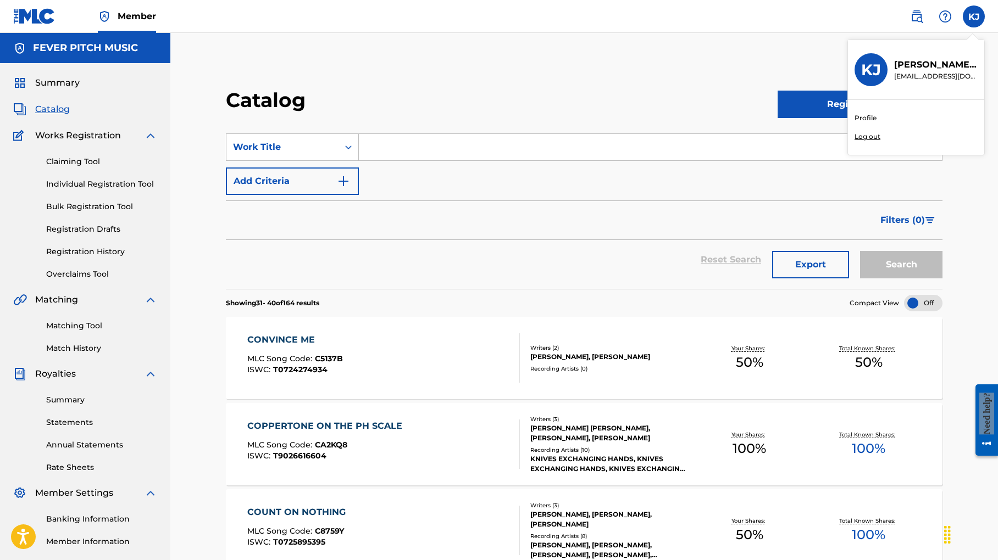
click at [854, 142] on p "Log out" at bounding box center [867, 137] width 26 height 10
click at [974, 16] on input "KJ [PERSON_NAME] [EMAIL_ADDRESS][DOMAIN_NAME] Profile Log out" at bounding box center [974, 16] width 0 height 0
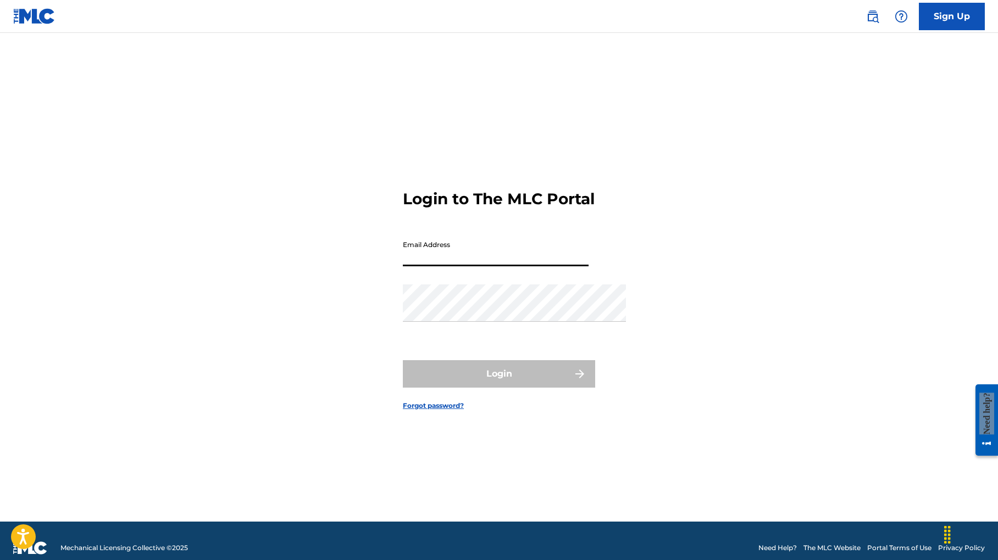
click at [645, 122] on div "Login to The MLC Portal Email Address Password Login Forgot password?" at bounding box center [498, 290] width 769 height 461
